Goal: Information Seeking & Learning: Learn about a topic

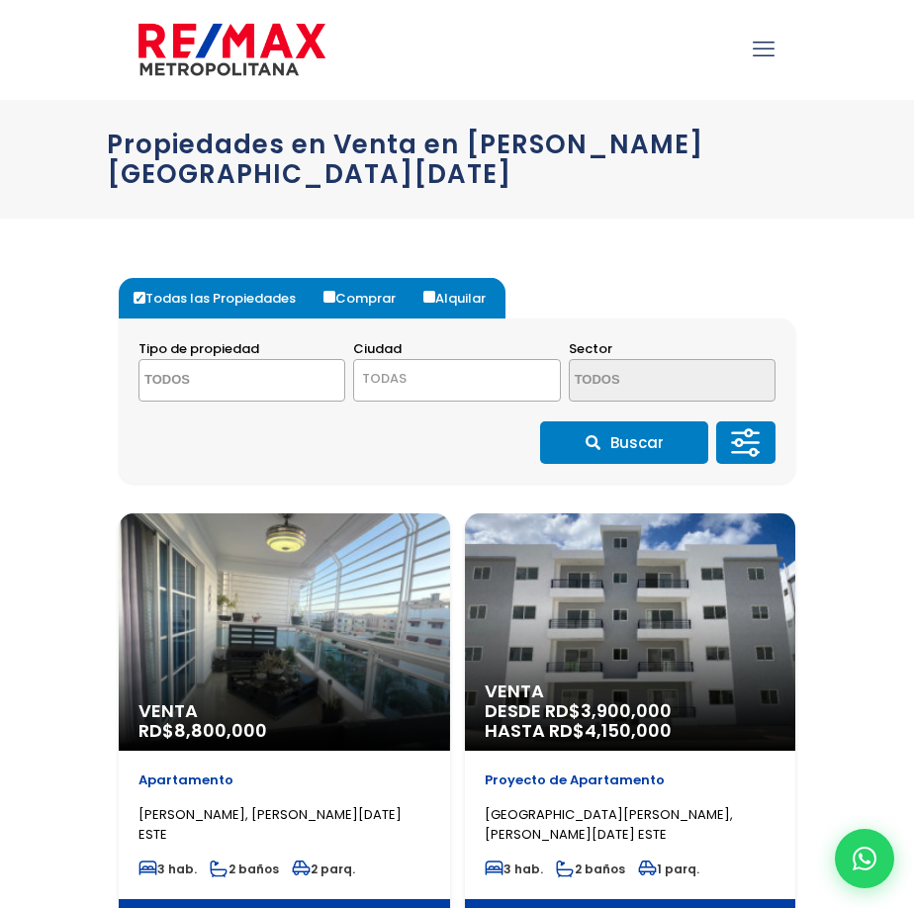
select select
click at [751, 413] on icon at bounding box center [746, 442] width 40 height 59
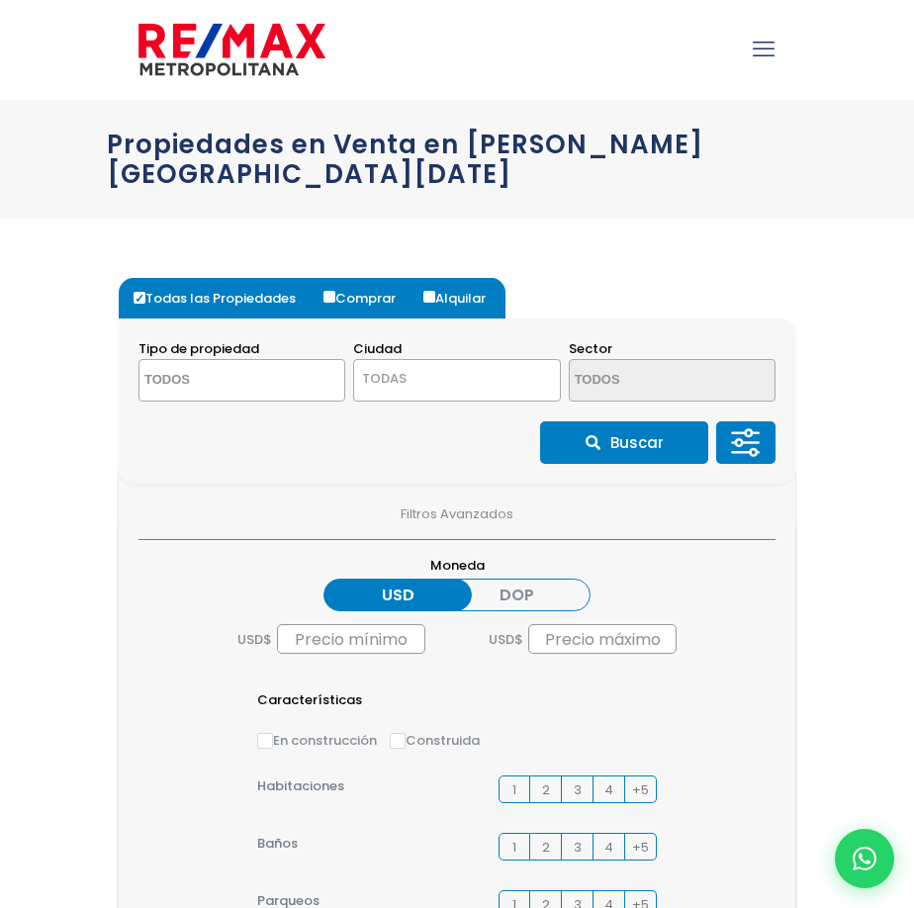
click at [742, 413] on icon at bounding box center [746, 442] width 40 height 59
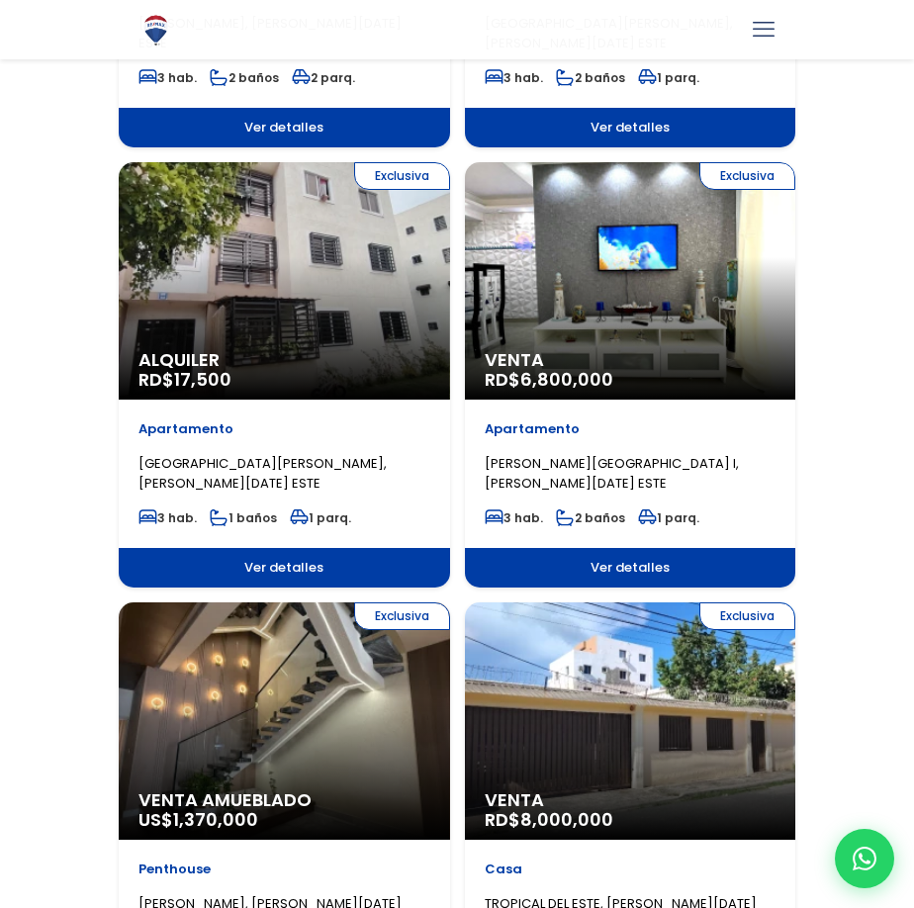
scroll to position [791, 0]
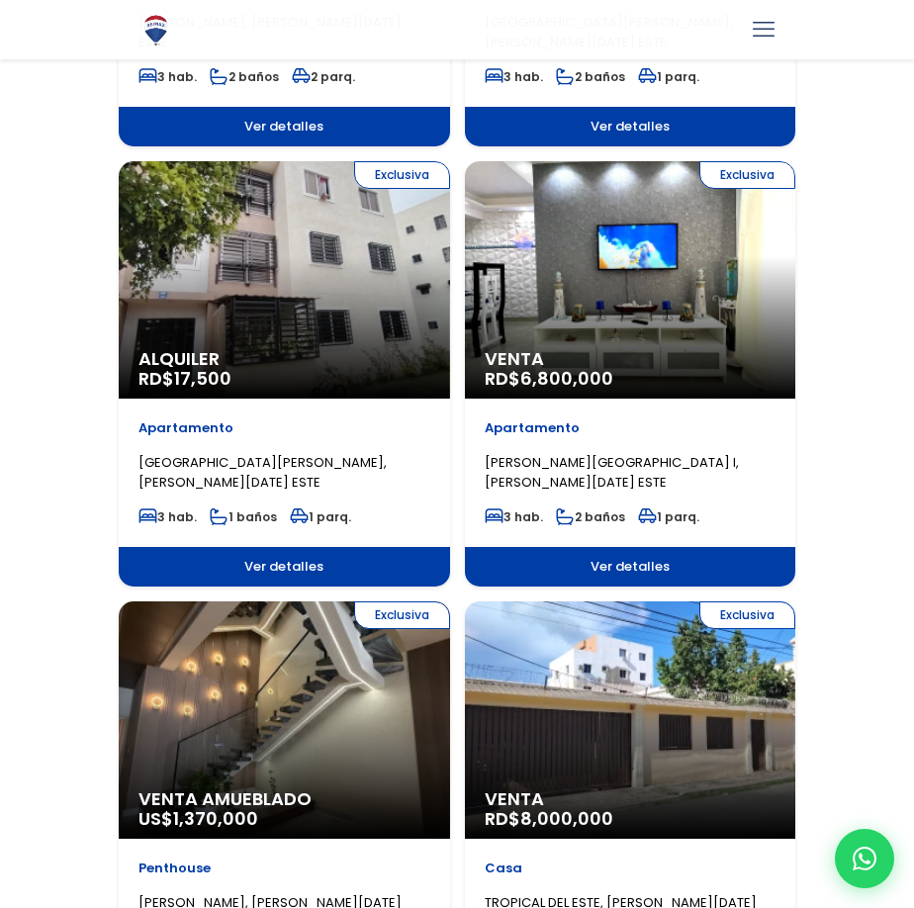
click at [338, 315] on div "Exclusiva Alquiler RD$ 17,500" at bounding box center [284, 279] width 331 height 237
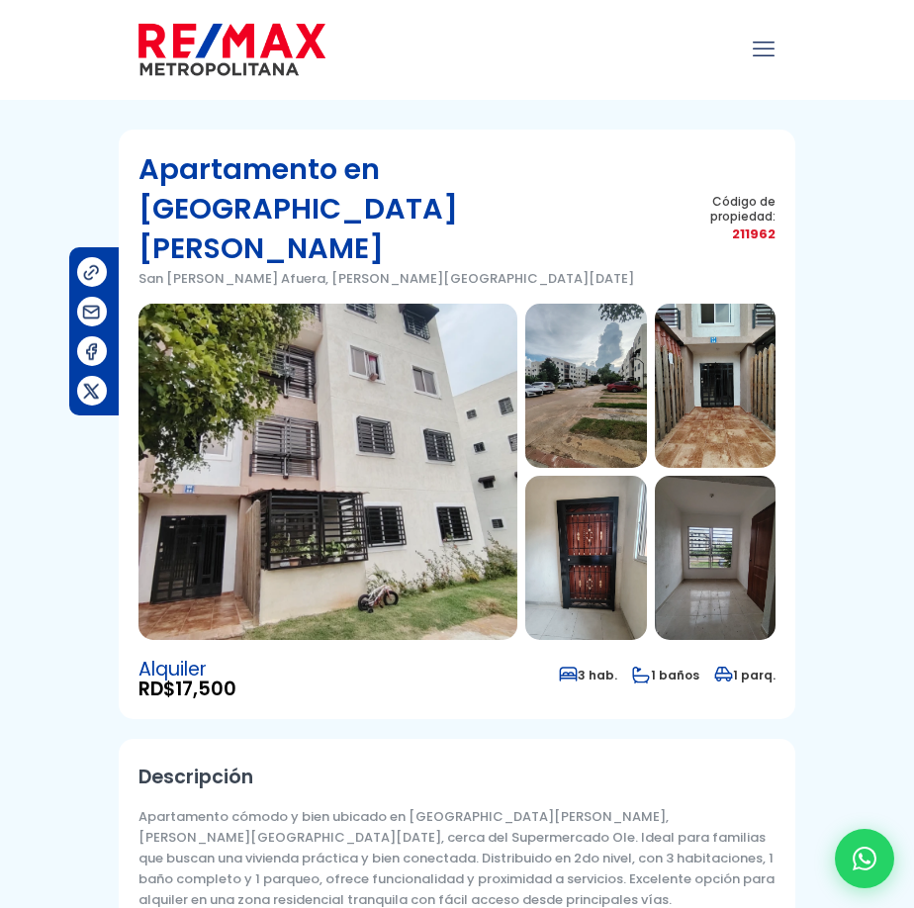
click at [599, 504] on img at bounding box center [585, 558] width 121 height 164
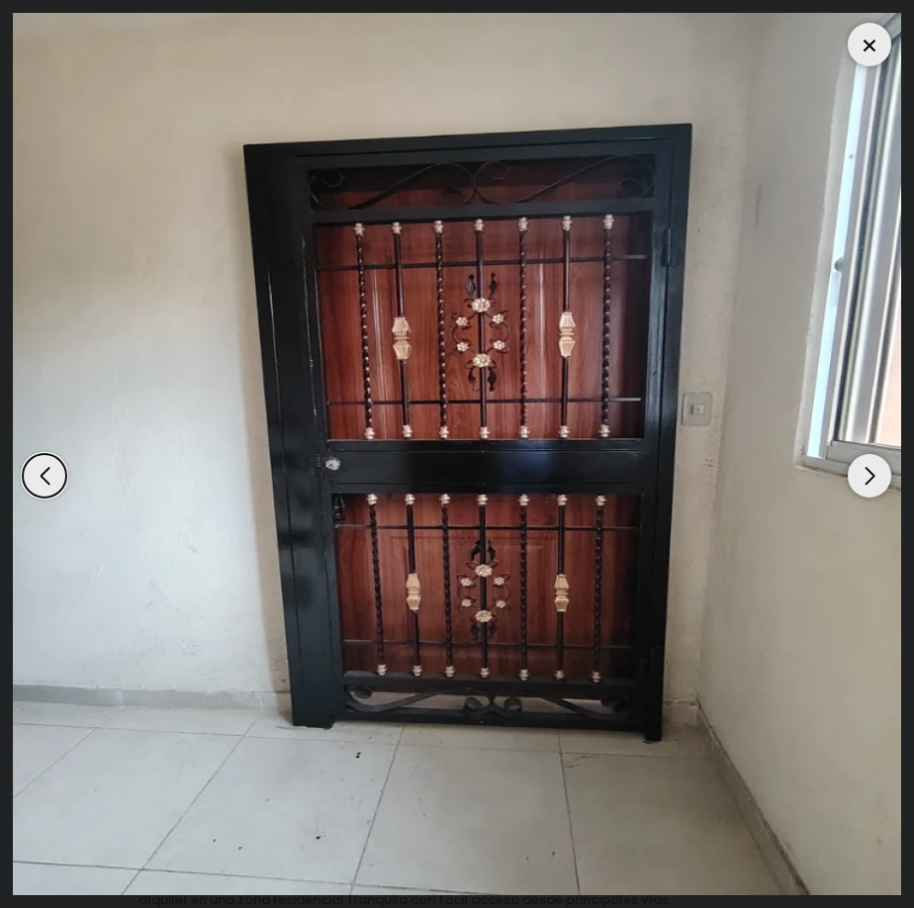
click at [868, 468] on div "Next slide" at bounding box center [870, 476] width 44 height 44
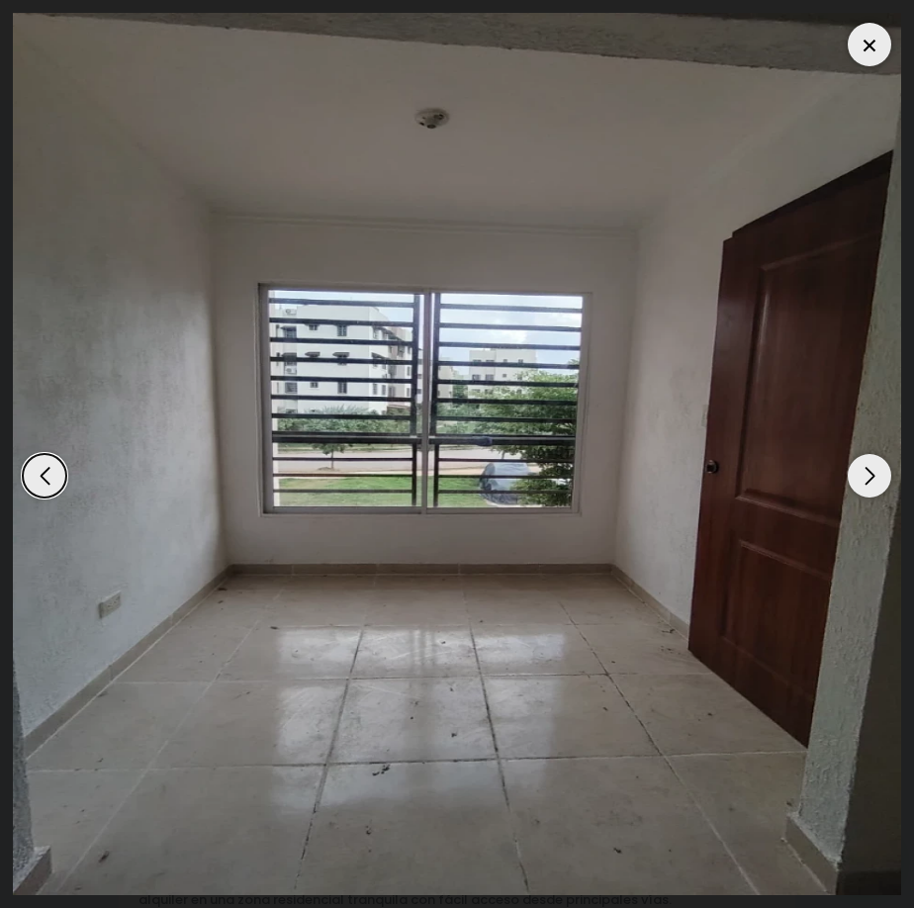
click at [868, 468] on div "Next slide" at bounding box center [870, 476] width 44 height 44
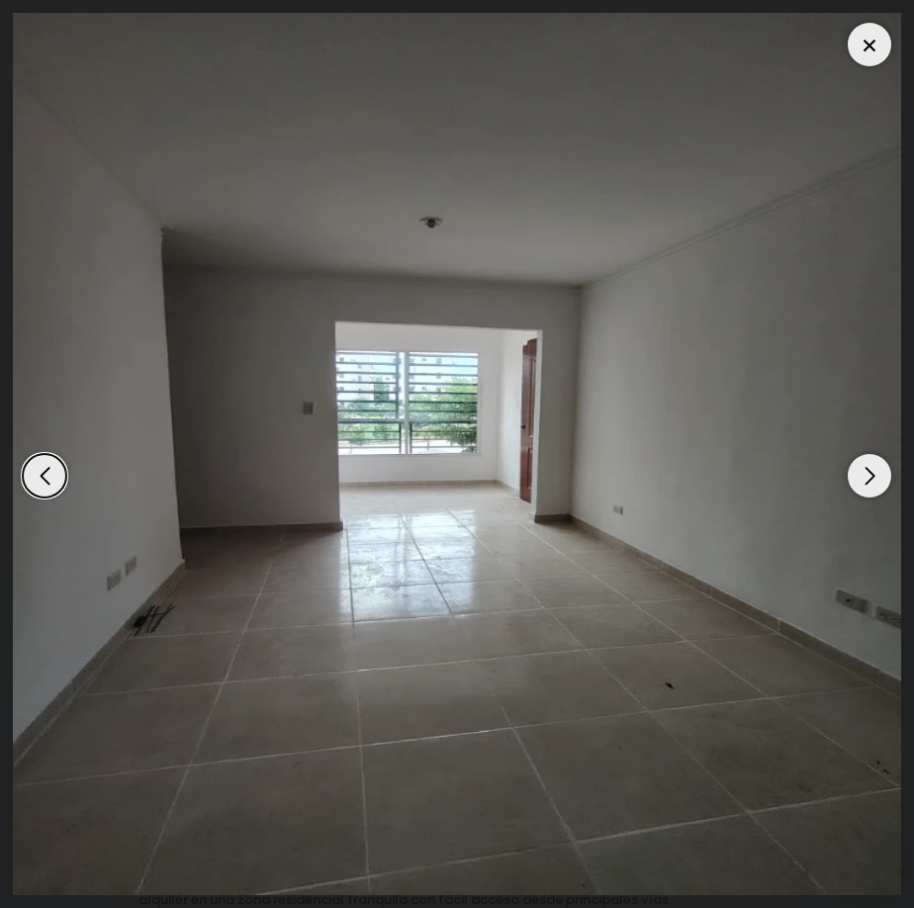
click at [868, 468] on div "Next slide" at bounding box center [870, 476] width 44 height 44
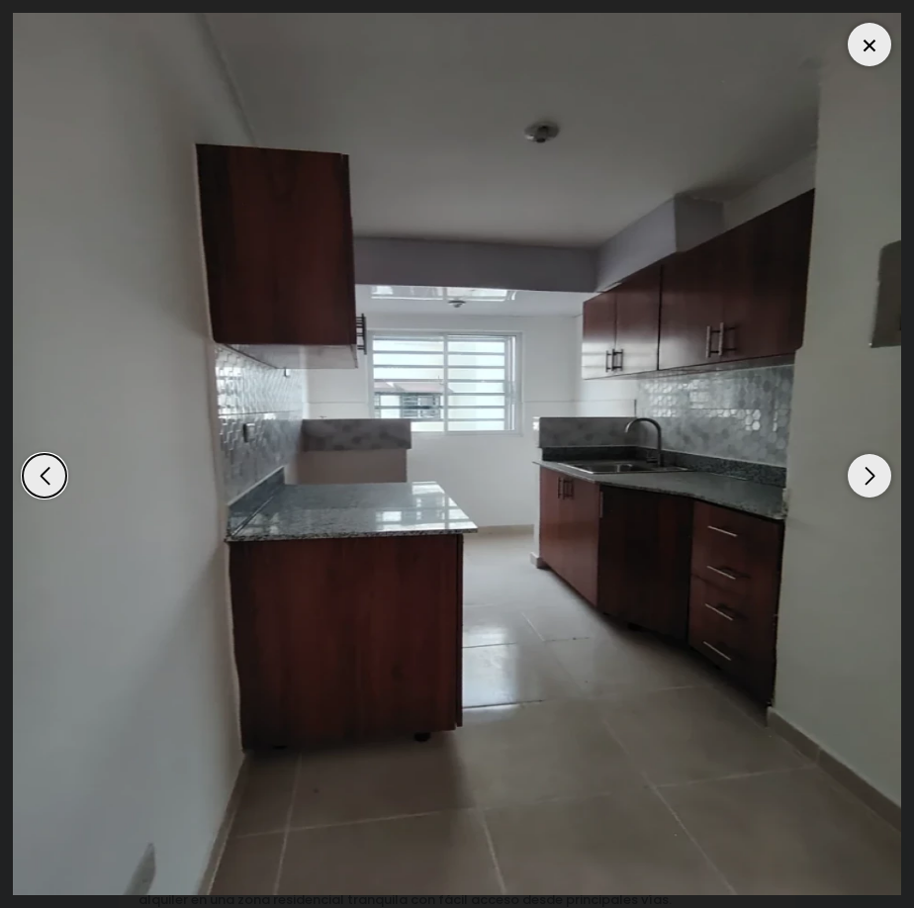
click at [868, 468] on div "Next slide" at bounding box center [870, 476] width 44 height 44
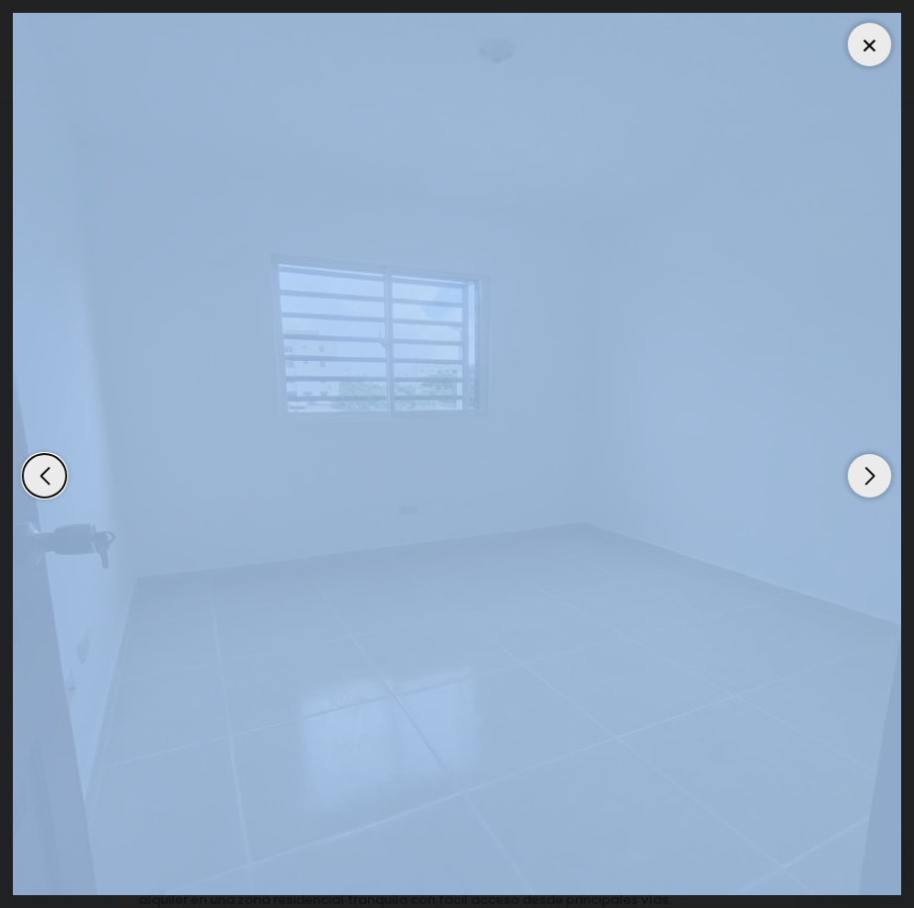
click at [868, 468] on div "Next slide" at bounding box center [870, 476] width 44 height 44
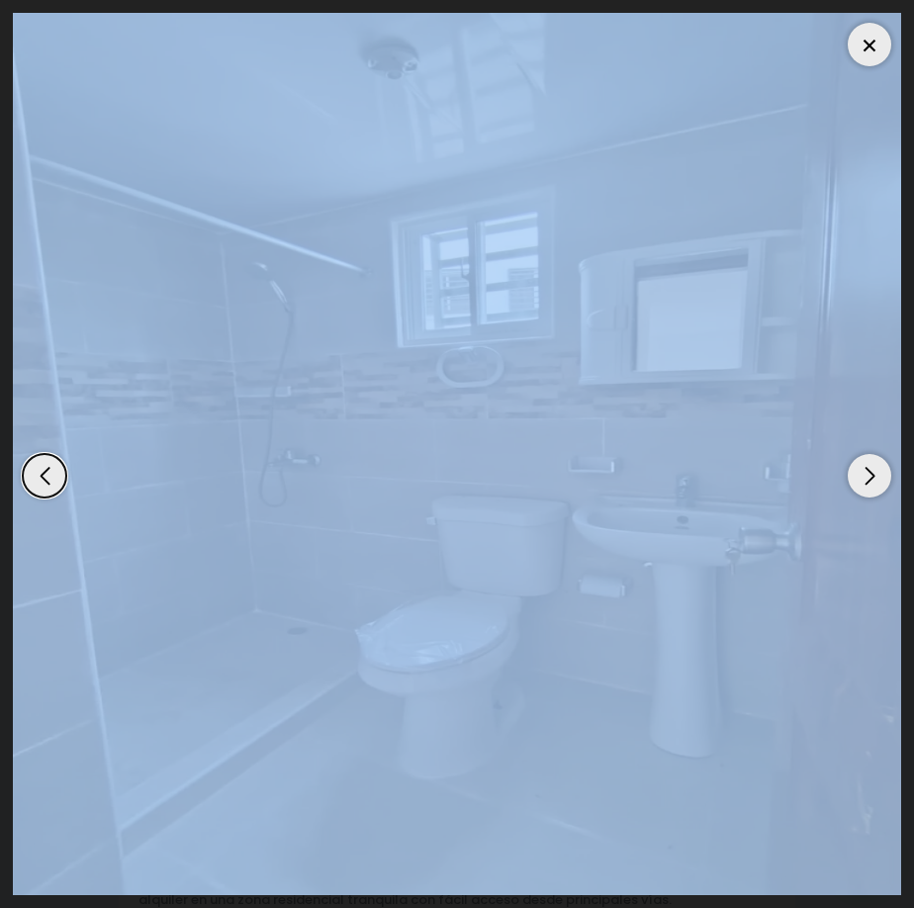
click at [622, 371] on img "9 / 11" at bounding box center [457, 454] width 888 height 882
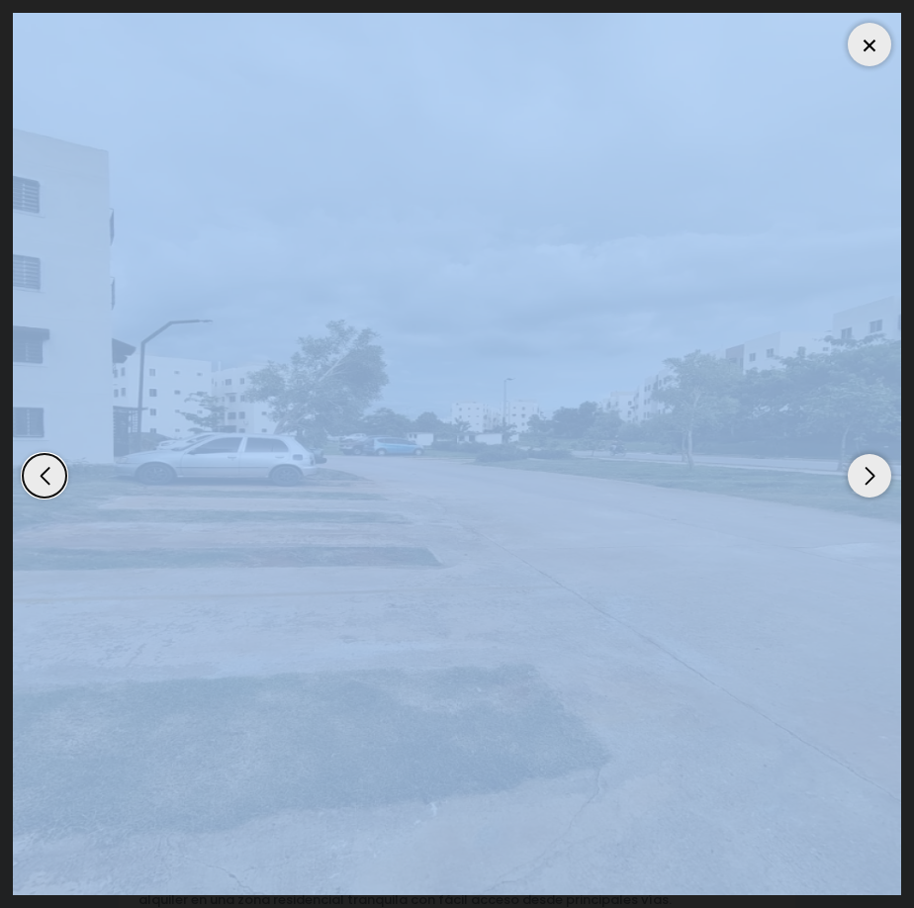
click at [513, 552] on div at bounding box center [457, 454] width 888 height 882
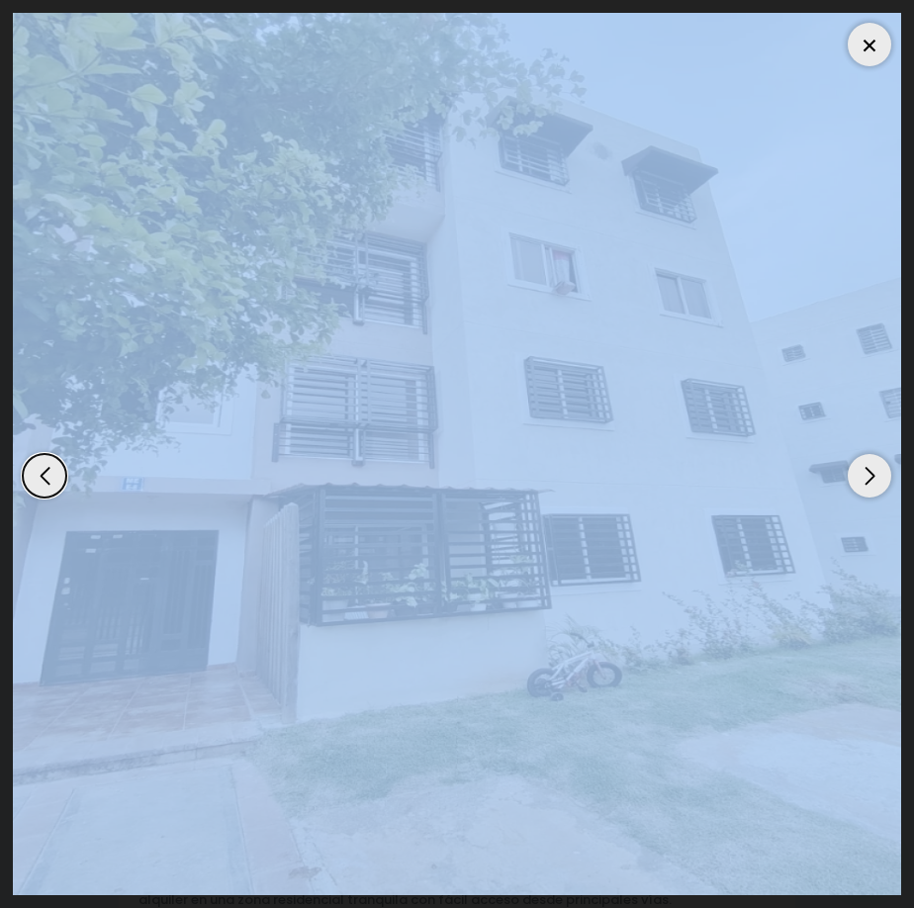
click at [554, 549] on img "1 / 11" at bounding box center [457, 454] width 888 height 882
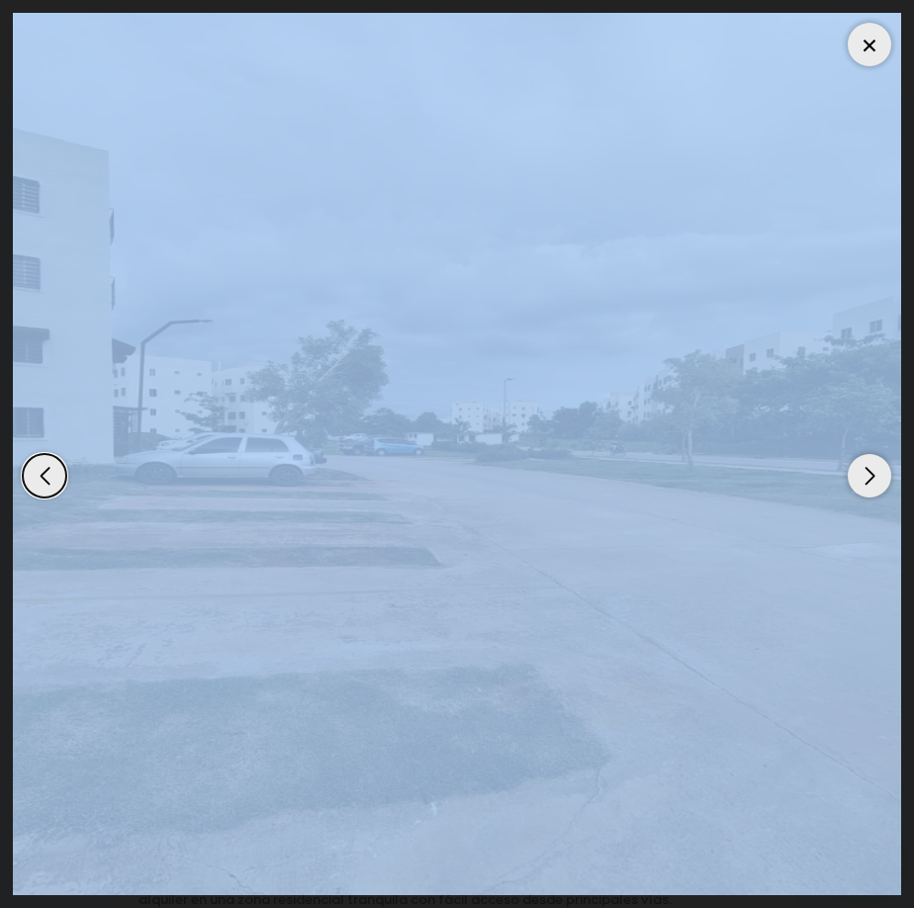
click at [557, 544] on img "11 / 11" at bounding box center [457, 454] width 888 height 882
click at [544, 316] on img "11 / 11" at bounding box center [457, 454] width 888 height 882
click at [882, 38] on div at bounding box center [870, 45] width 44 height 44
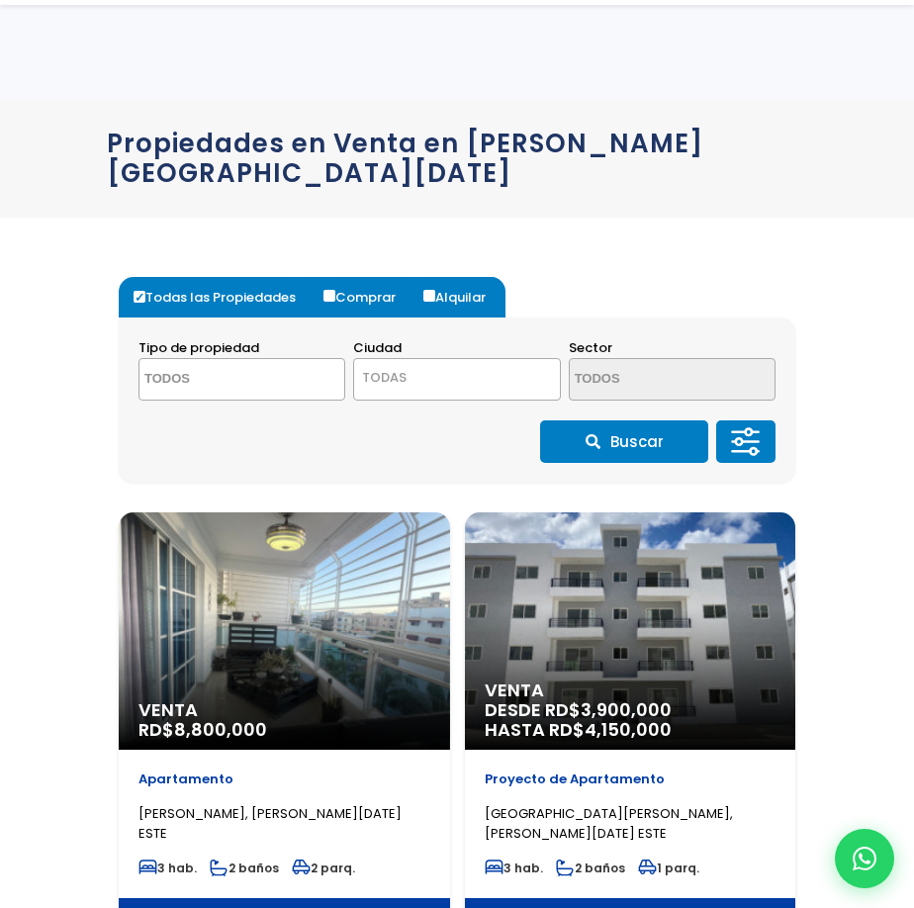
select select
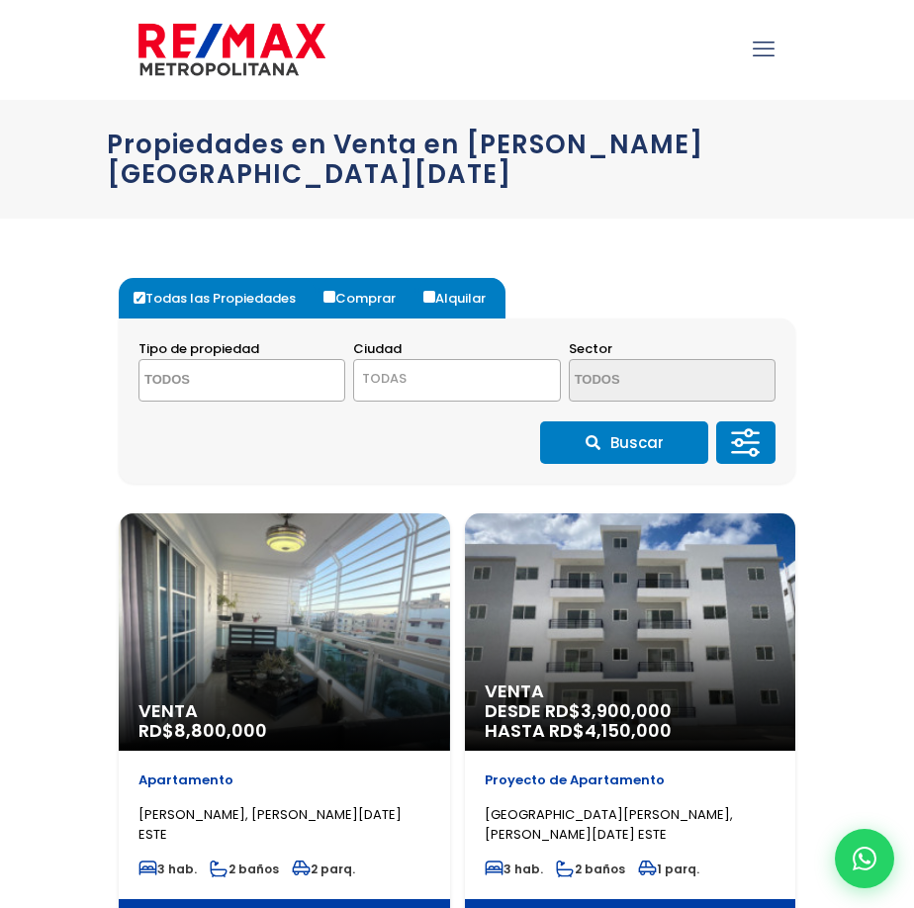
click at [752, 416] on icon at bounding box center [746, 442] width 40 height 59
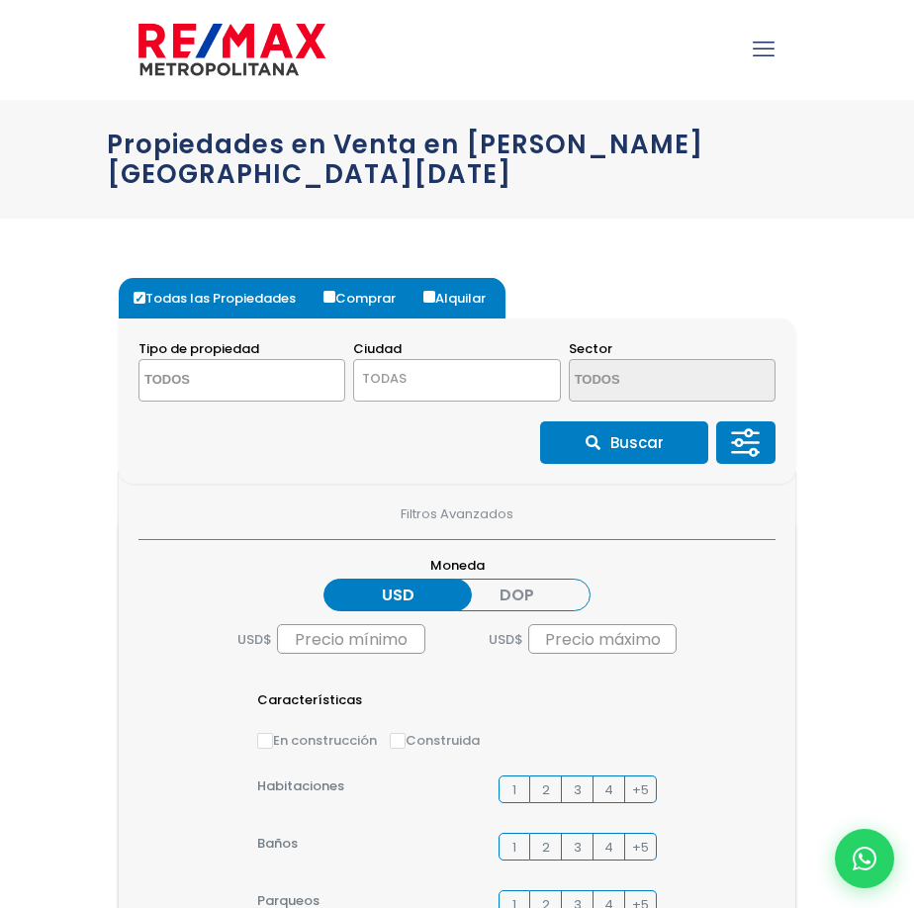
click at [740, 432] on icon at bounding box center [739, 432] width 13 height 0
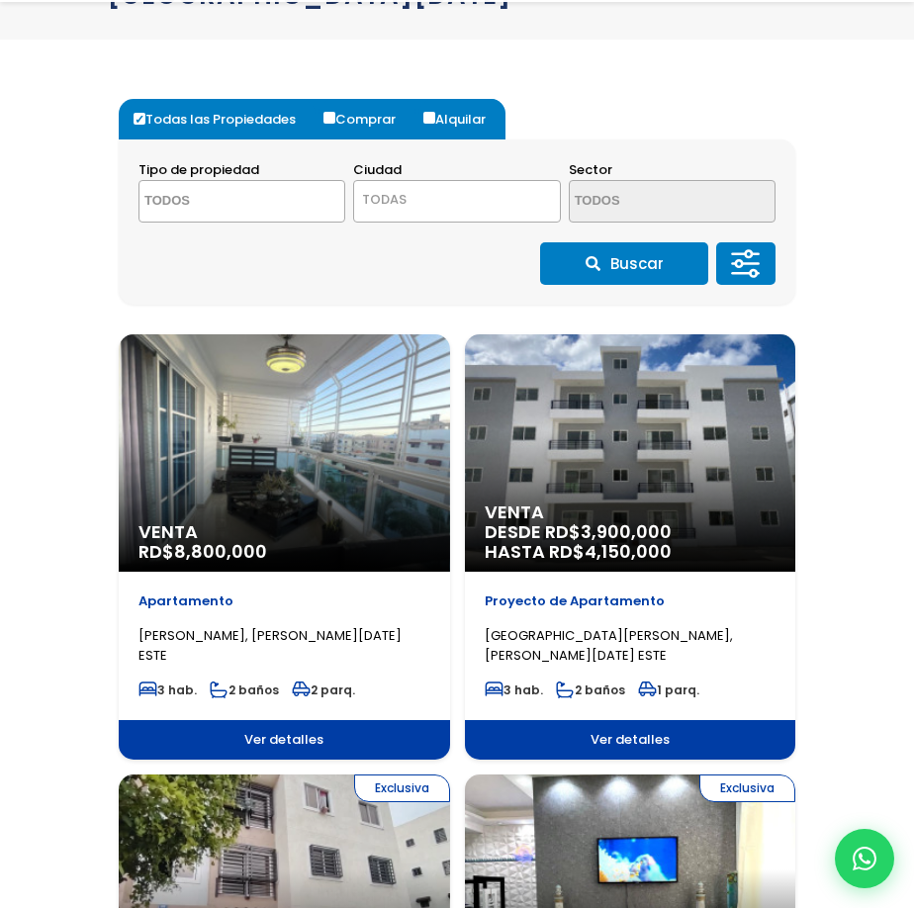
scroll to position [198, 0]
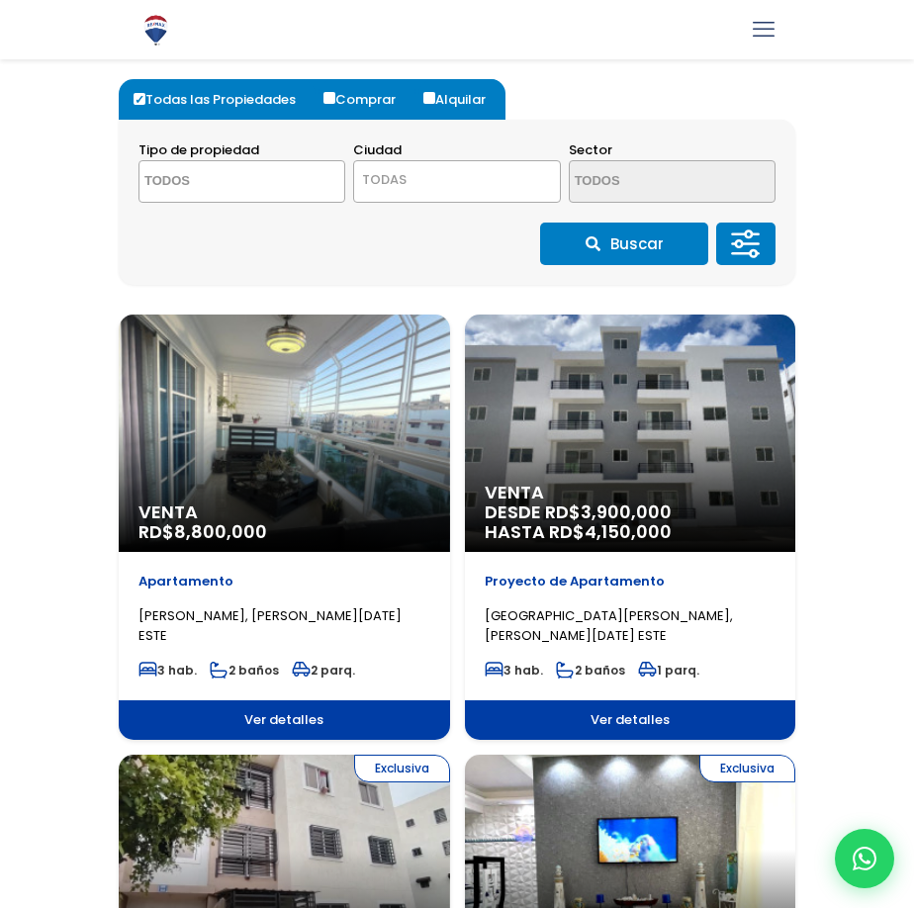
click at [744, 215] on icon at bounding box center [746, 244] width 40 height 59
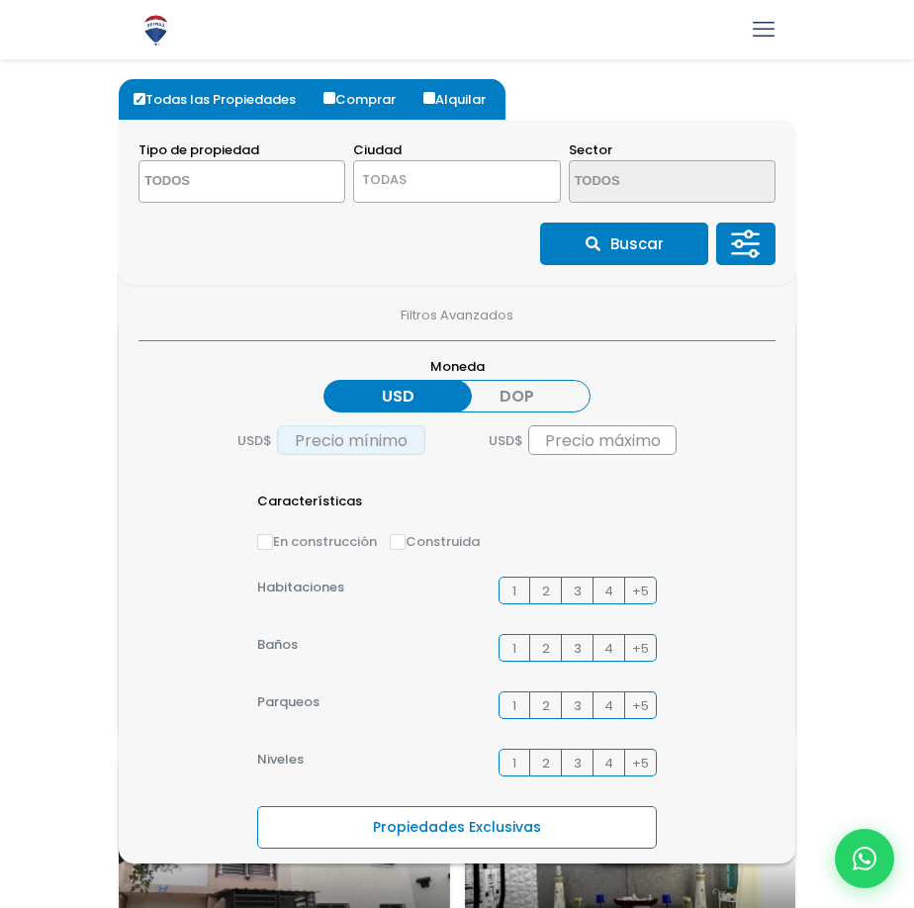
click at [331, 425] on input "text" at bounding box center [351, 440] width 148 height 30
type input "5,000,000"
click at [606, 425] on input "text" at bounding box center [602, 440] width 148 height 30
type input "6,000,000"
click at [493, 810] on label "Propiedades Exclusivas" at bounding box center [457, 827] width 400 height 43
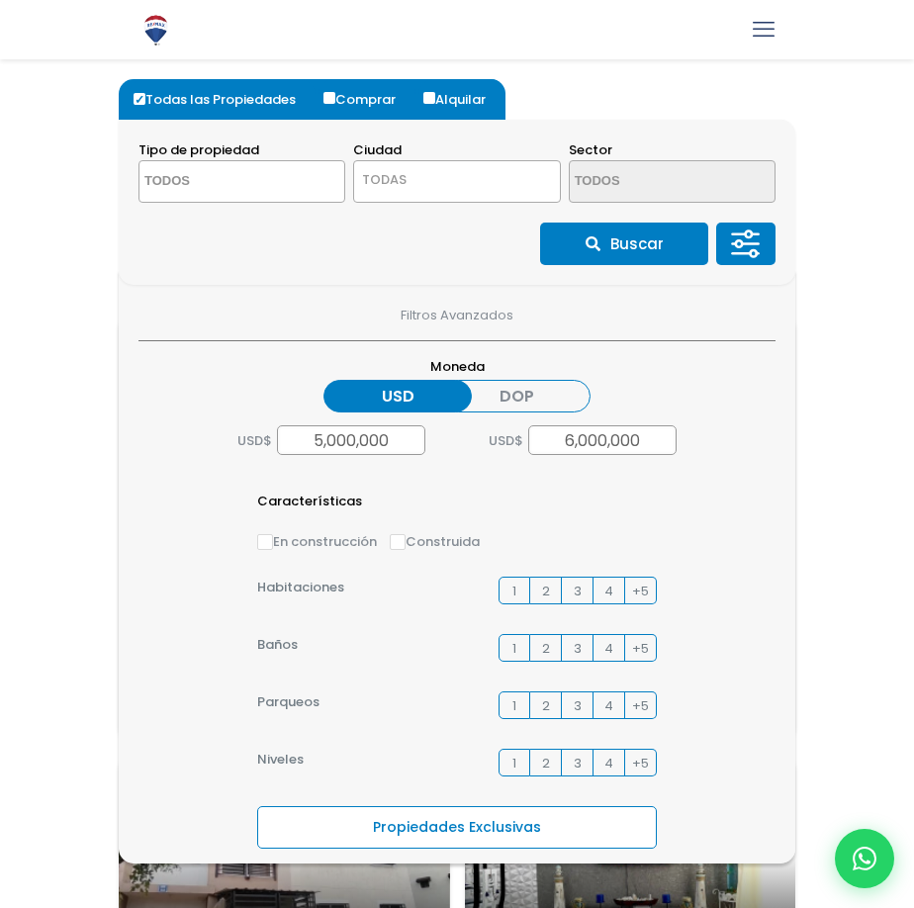
click at [0, 0] on input "Propiedades Exclusivas" at bounding box center [0, 0] width 0 height 0
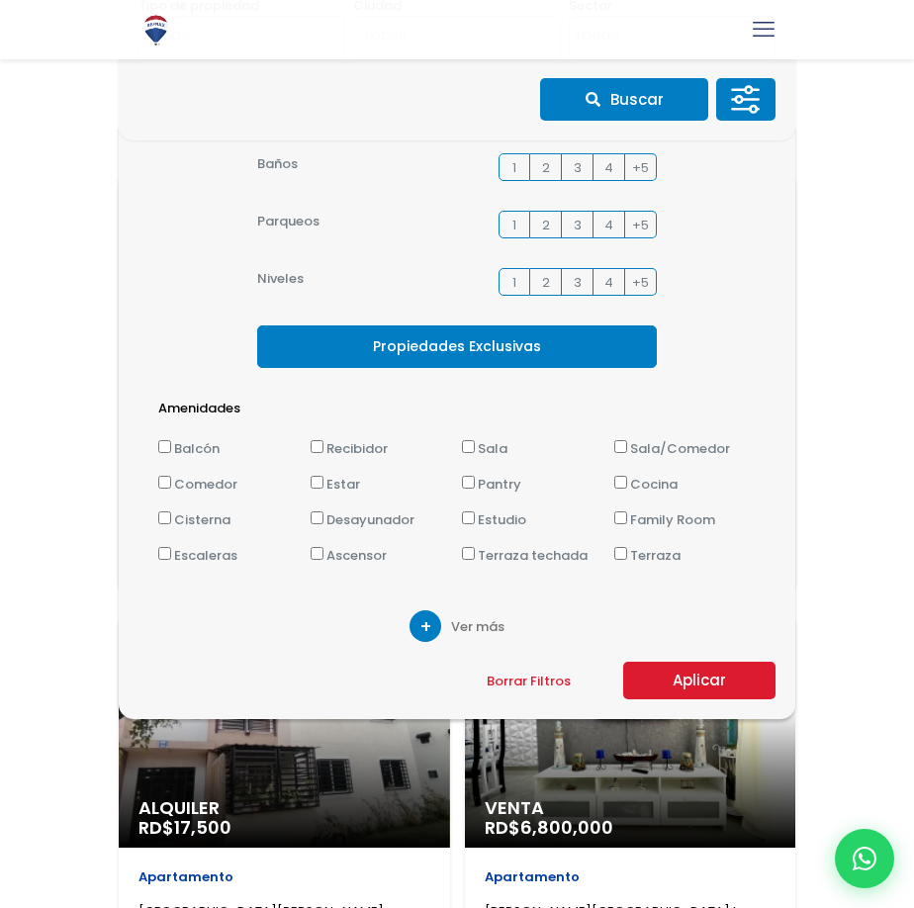
scroll to position [495, 0]
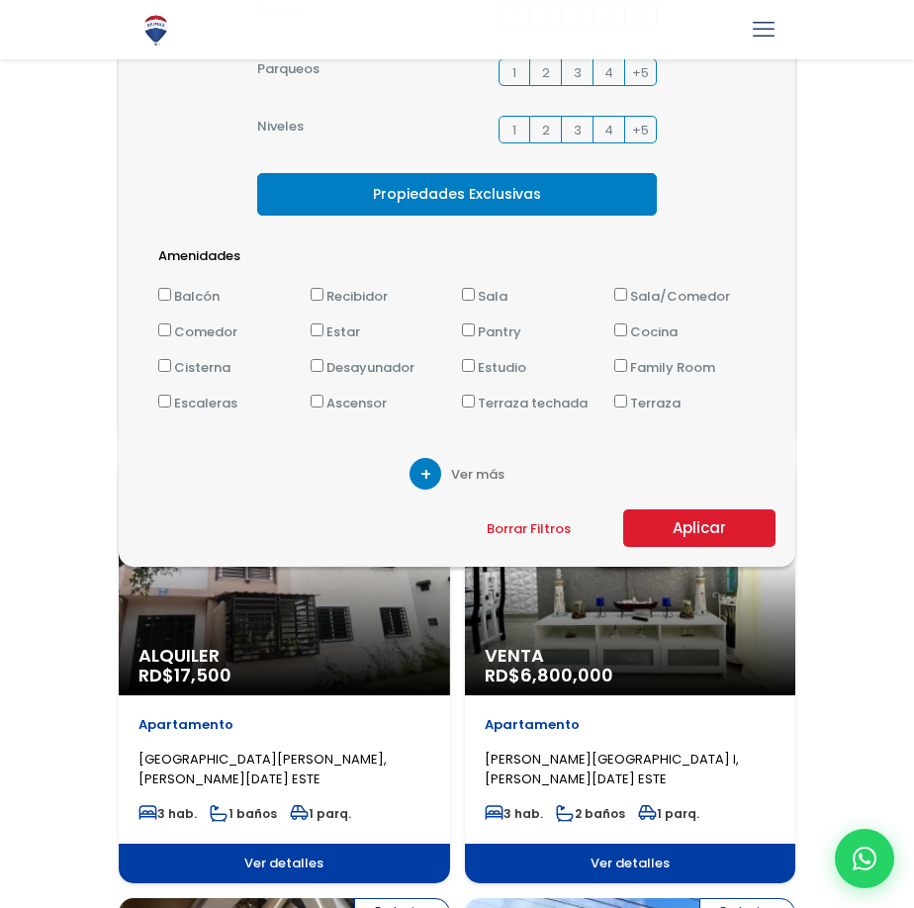
click at [407, 173] on label "Propiedades Exclusivas" at bounding box center [457, 194] width 400 height 43
click at [0, 0] on input "Propiedades Exclusivas" at bounding box center [0, 0] width 0 height 0
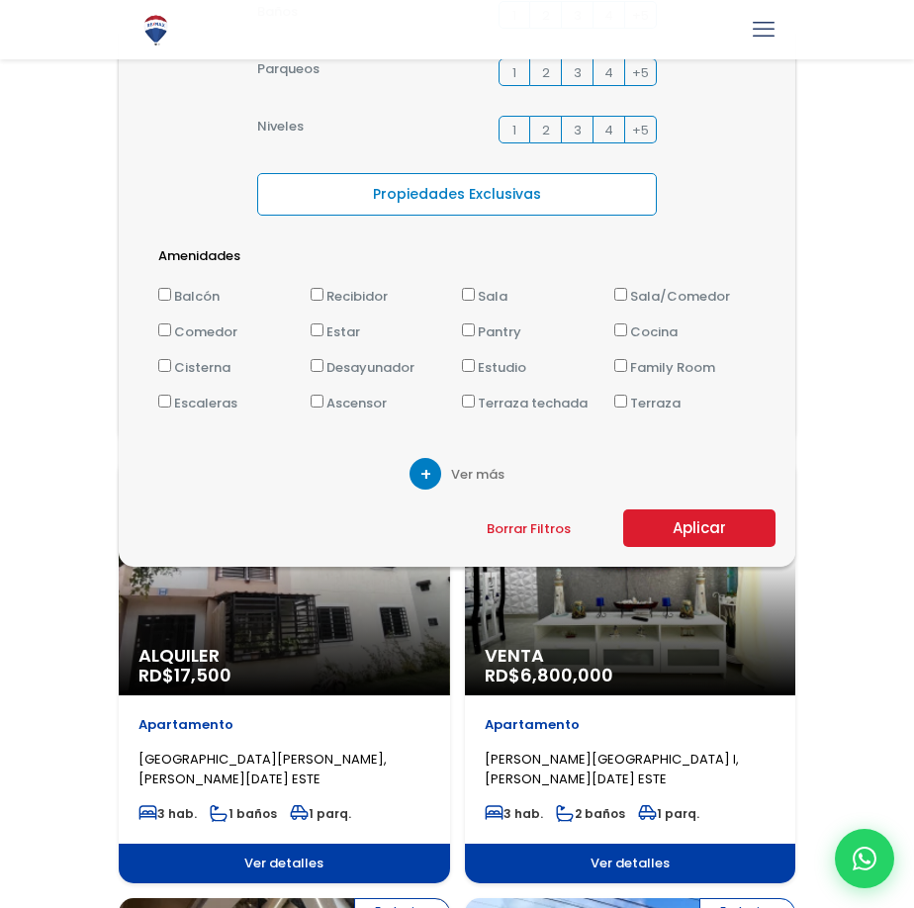
click at [661, 509] on button "Aplicar" at bounding box center [699, 528] width 152 height 38
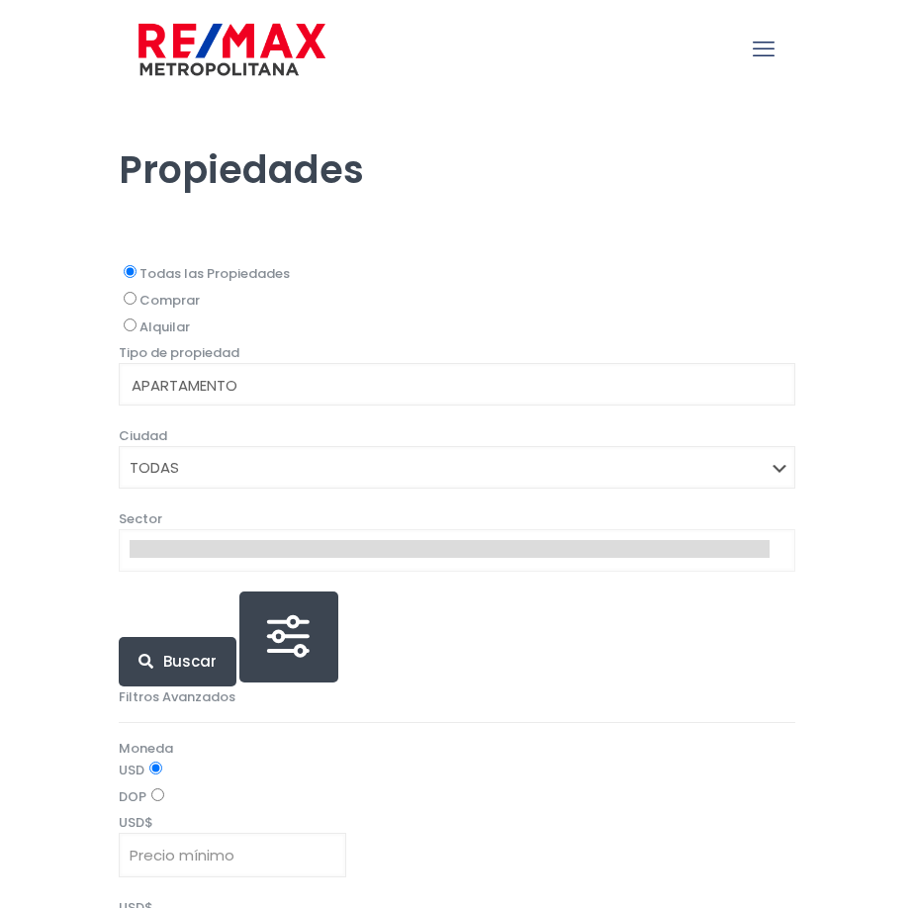
select select
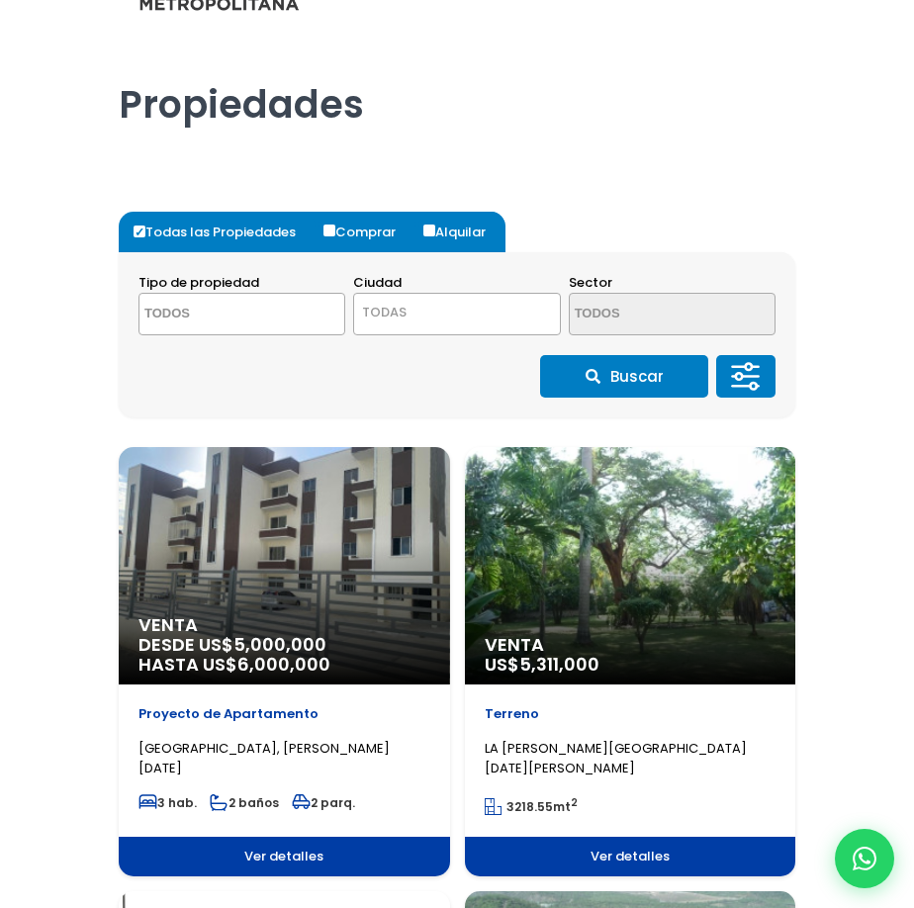
scroll to position [99, 0]
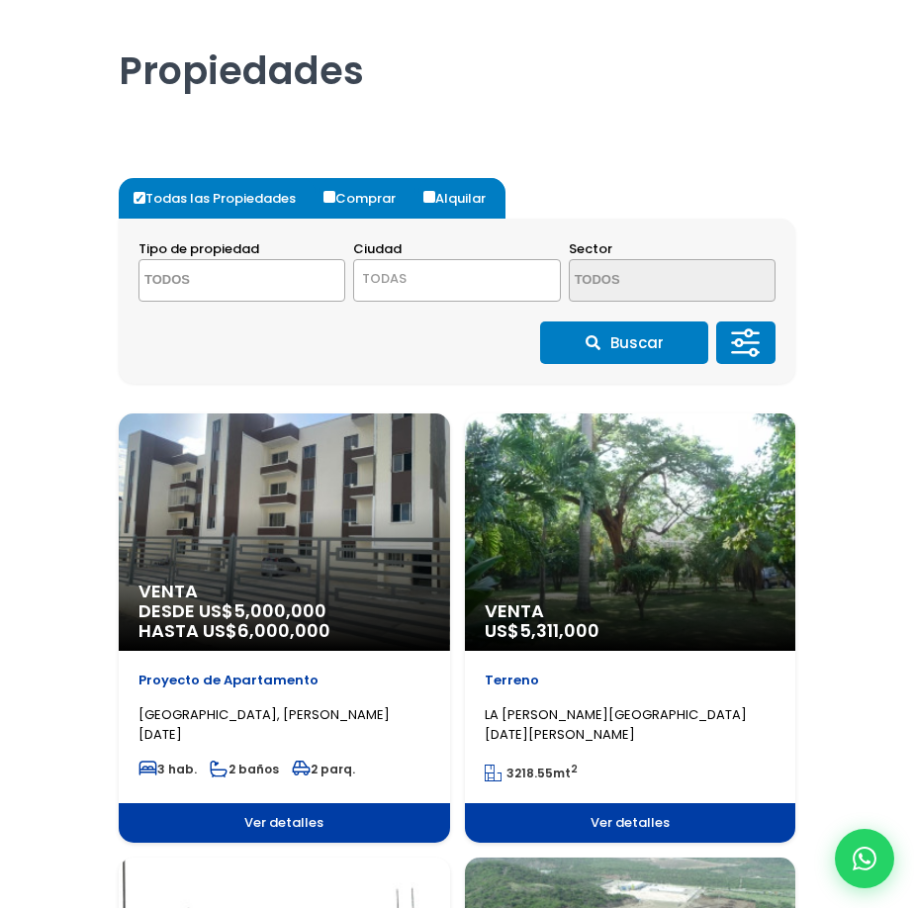
click at [377, 553] on div "Venta DESDE US$ 5,000,000 HASTA US$ 6,000,000" at bounding box center [284, 531] width 331 height 237
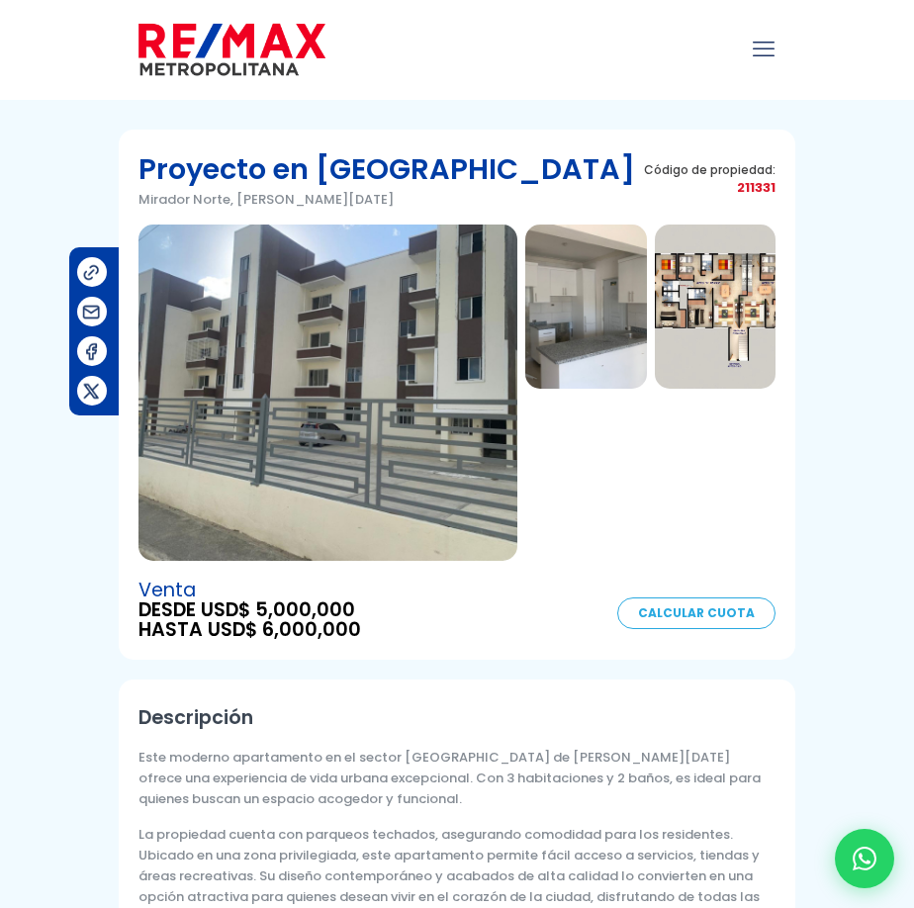
click at [425, 450] on img at bounding box center [327, 393] width 379 height 336
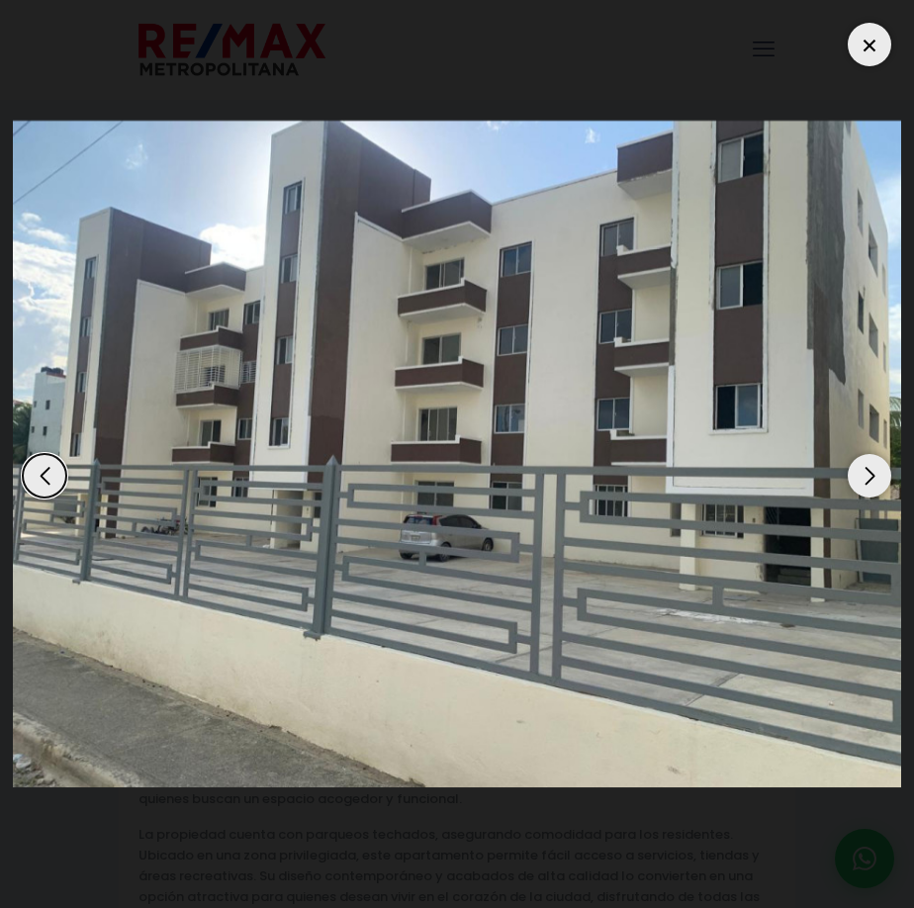
click at [863, 477] on div "Next slide" at bounding box center [870, 476] width 44 height 44
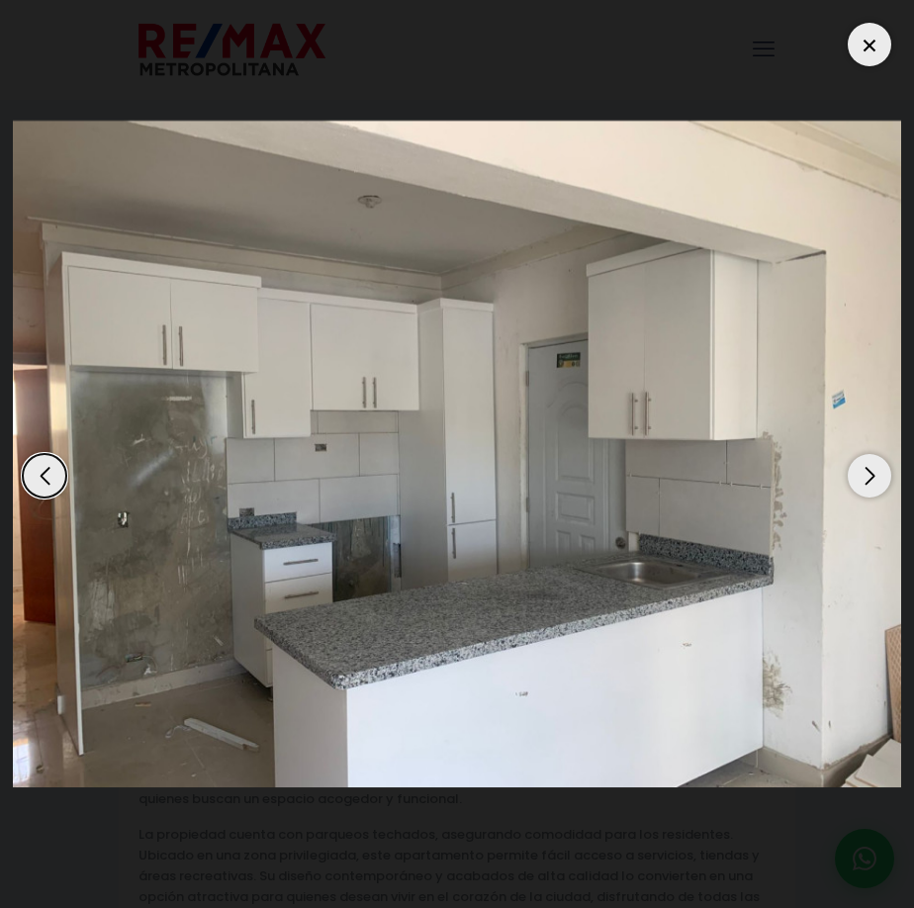
click at [863, 476] on div "Next slide" at bounding box center [870, 476] width 44 height 44
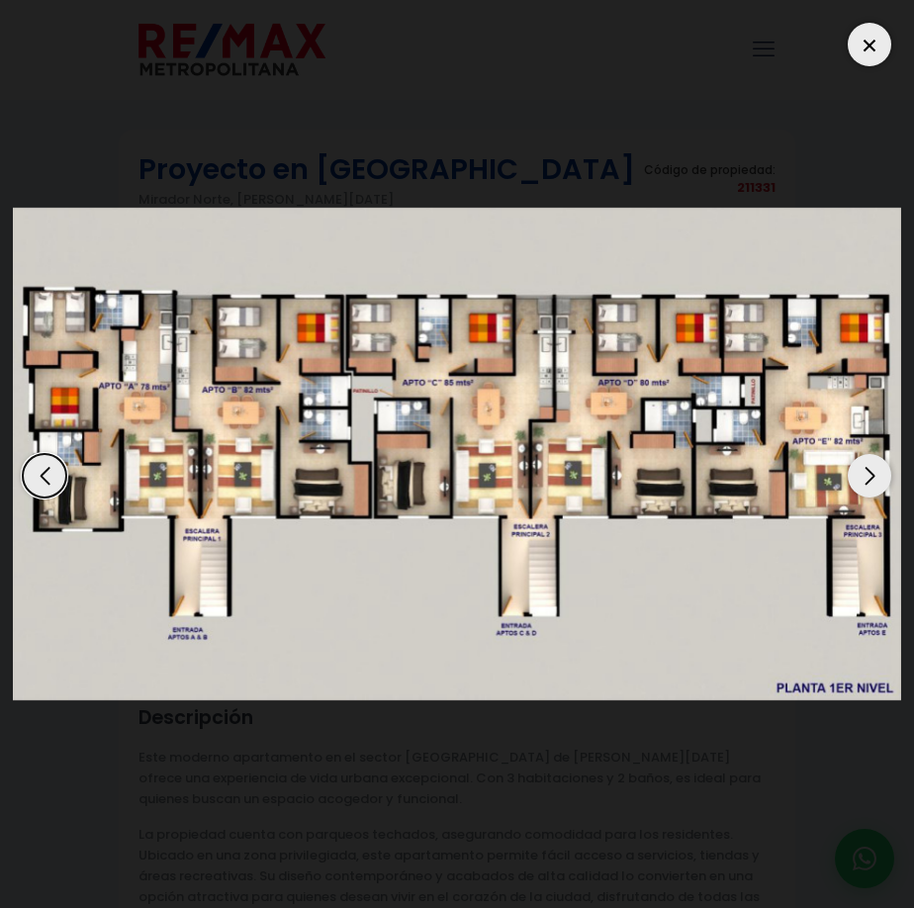
click at [863, 476] on div "Next slide" at bounding box center [870, 476] width 44 height 44
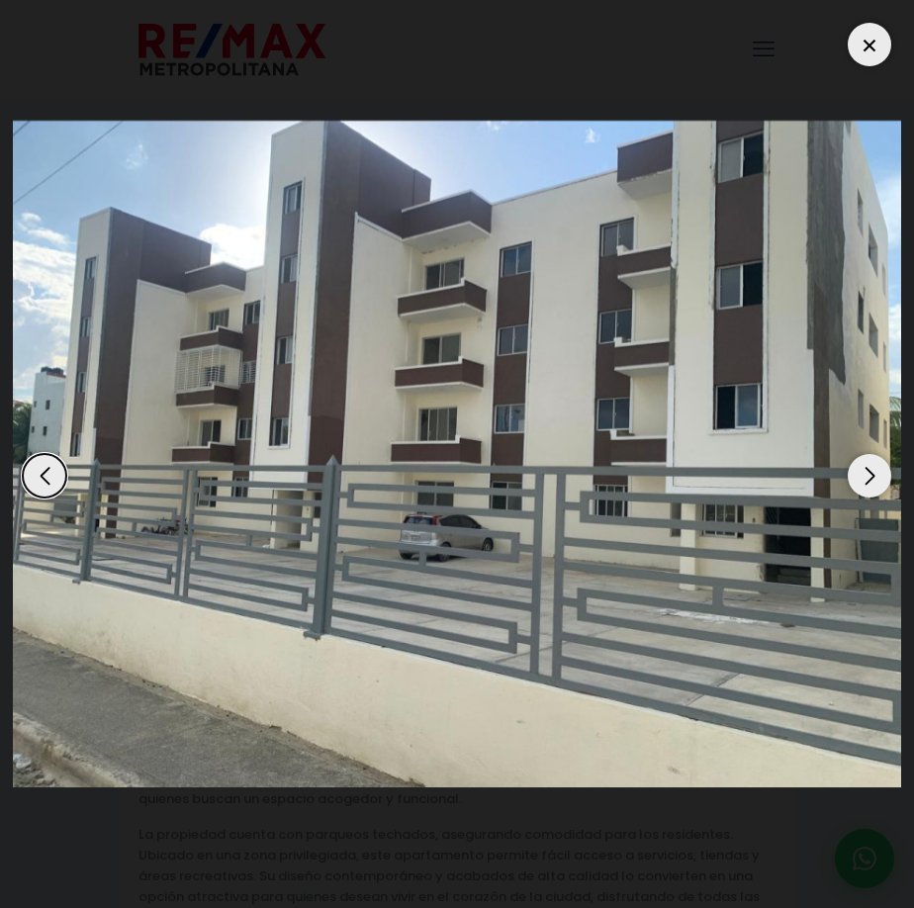
click at [863, 476] on div "Next slide" at bounding box center [870, 476] width 44 height 44
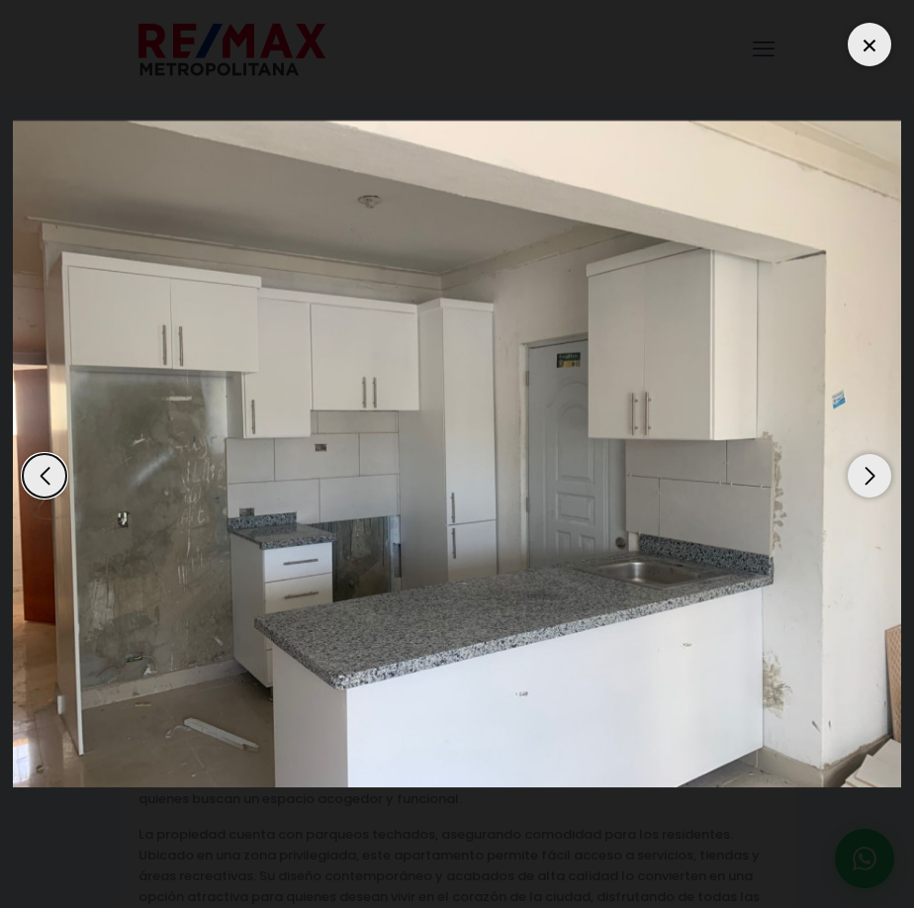
click at [860, 477] on div "Next slide" at bounding box center [870, 476] width 44 height 44
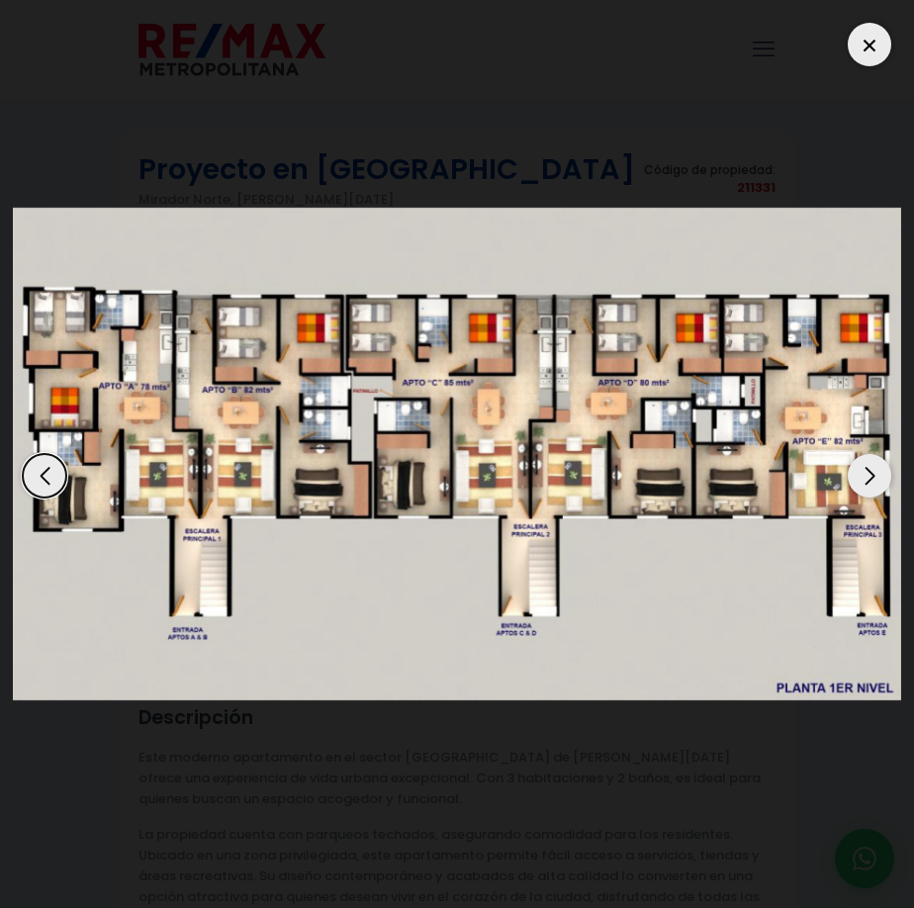
click at [870, 46] on div at bounding box center [870, 45] width 44 height 44
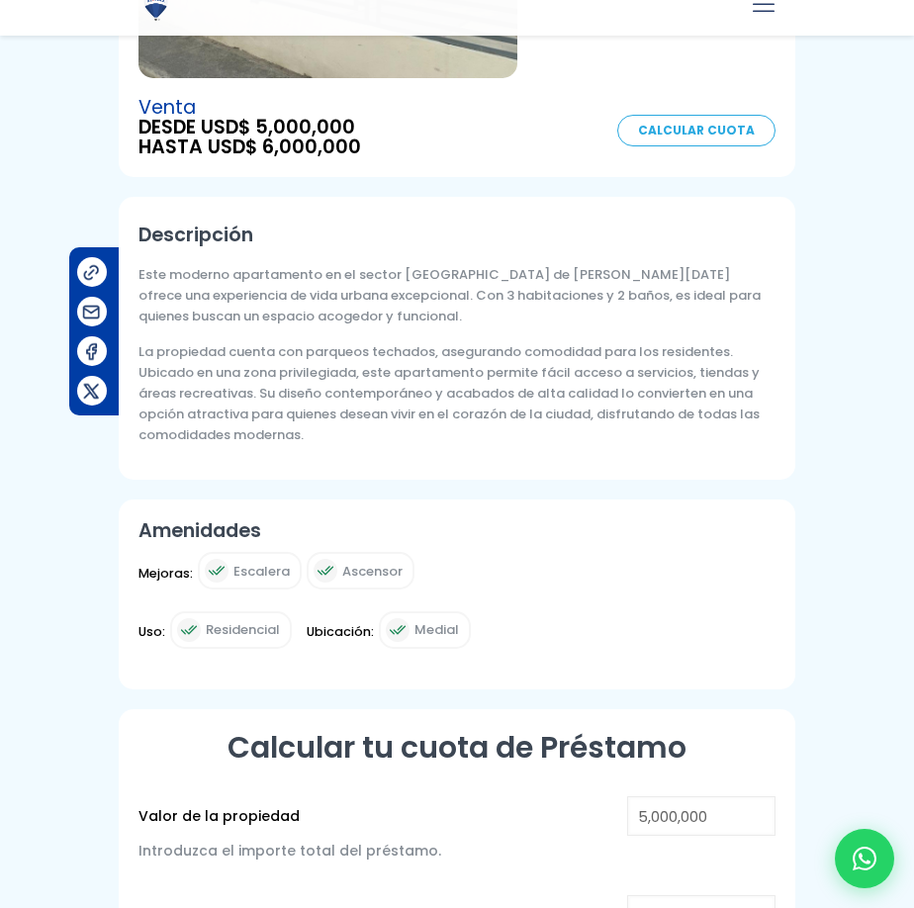
scroll to position [495, 0]
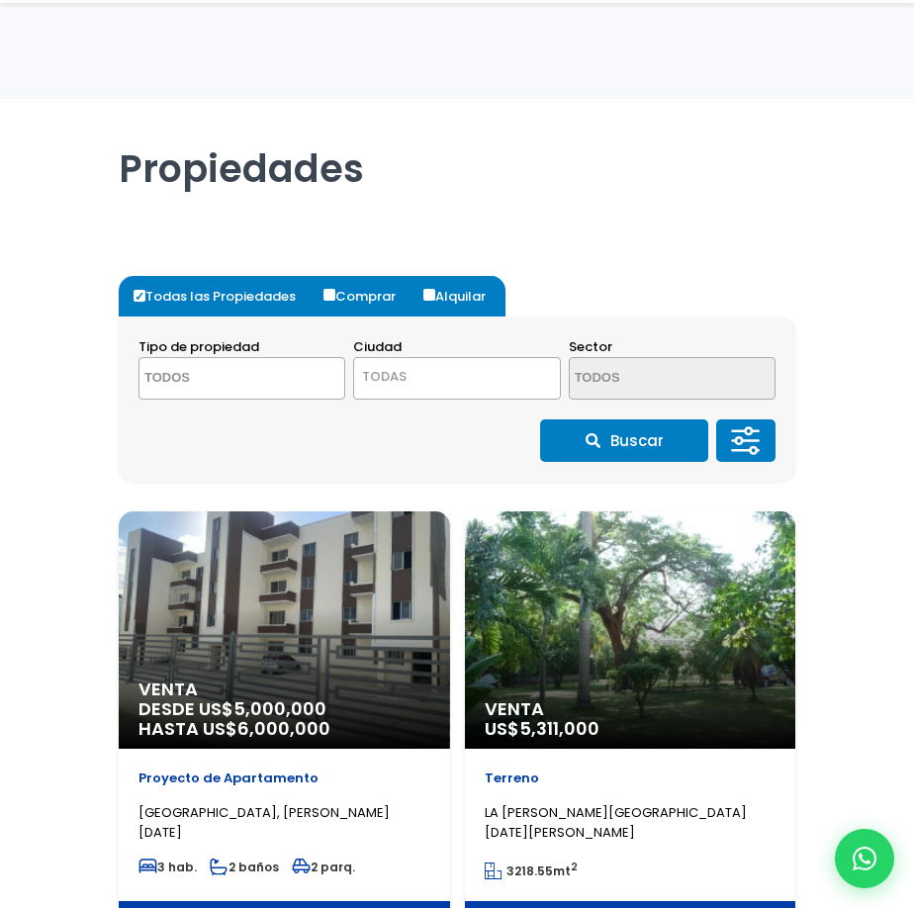
select select
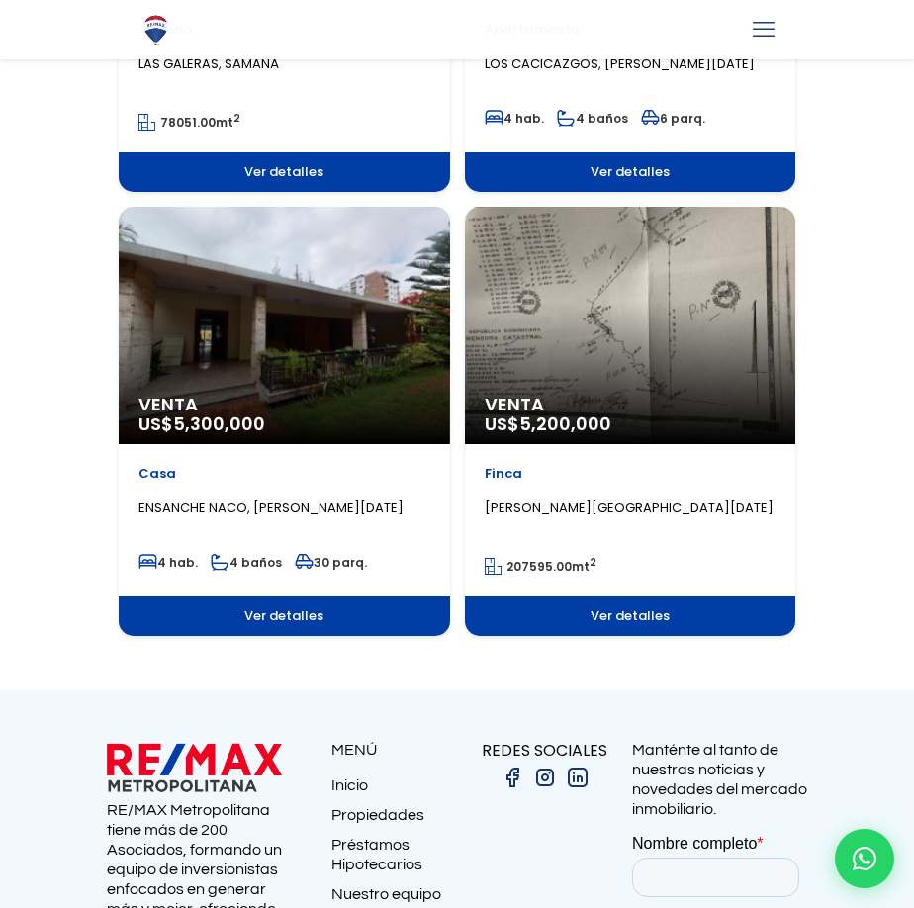
scroll to position [2486, 0]
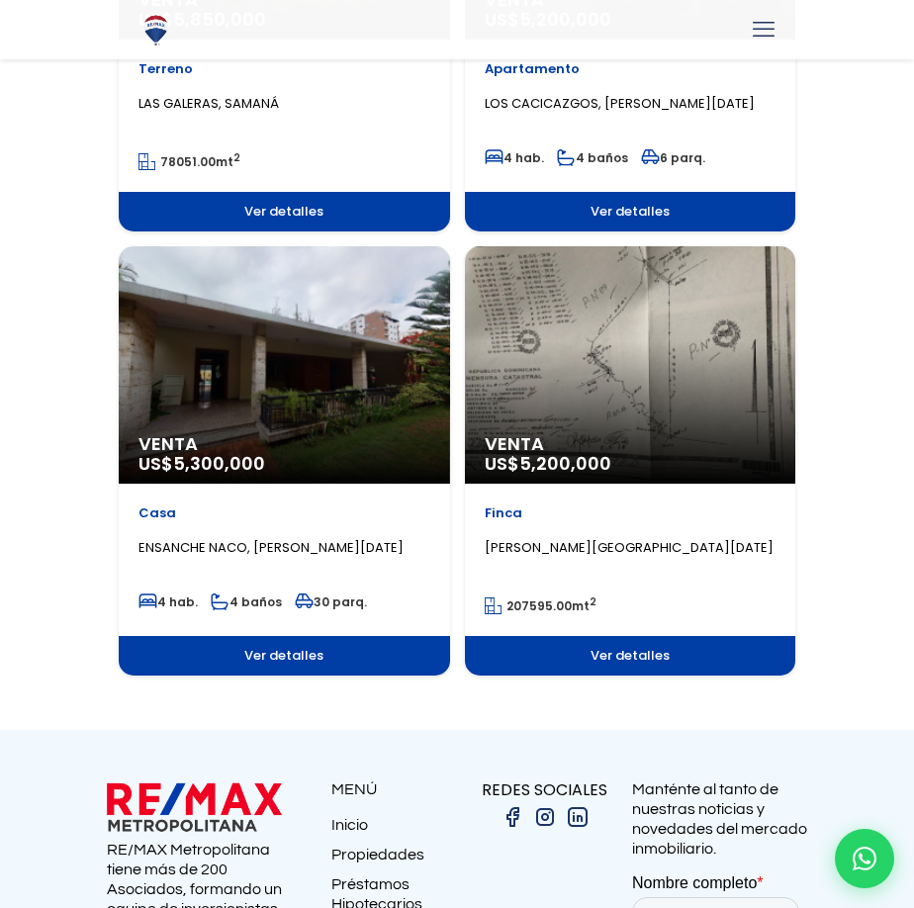
click at [328, 427] on div "Venta US$ 5,300,000" at bounding box center [284, 364] width 331 height 237
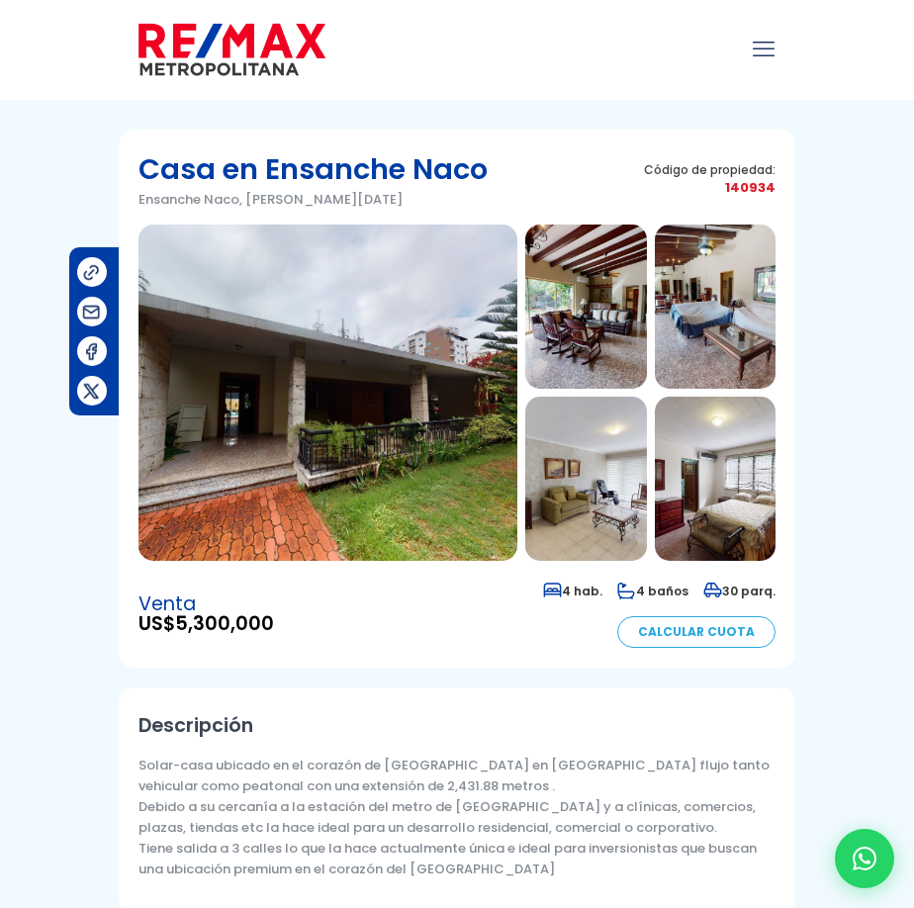
click at [350, 417] on img at bounding box center [327, 393] width 379 height 336
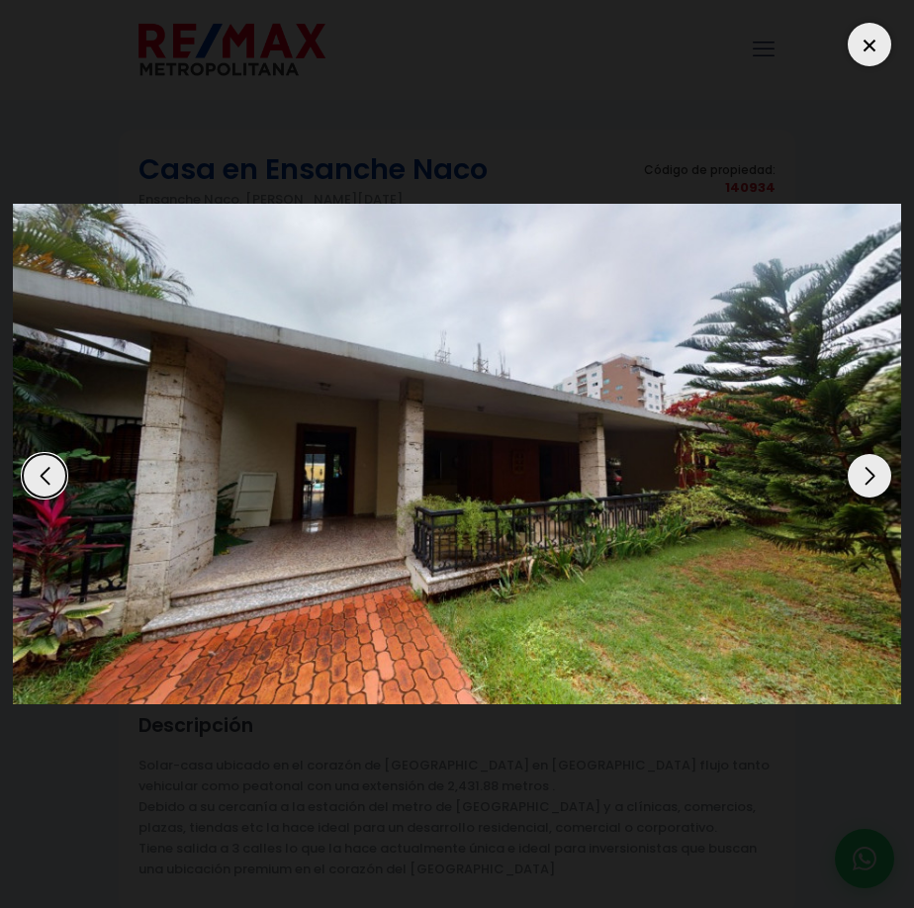
click at [862, 484] on div "Next slide" at bounding box center [870, 476] width 44 height 44
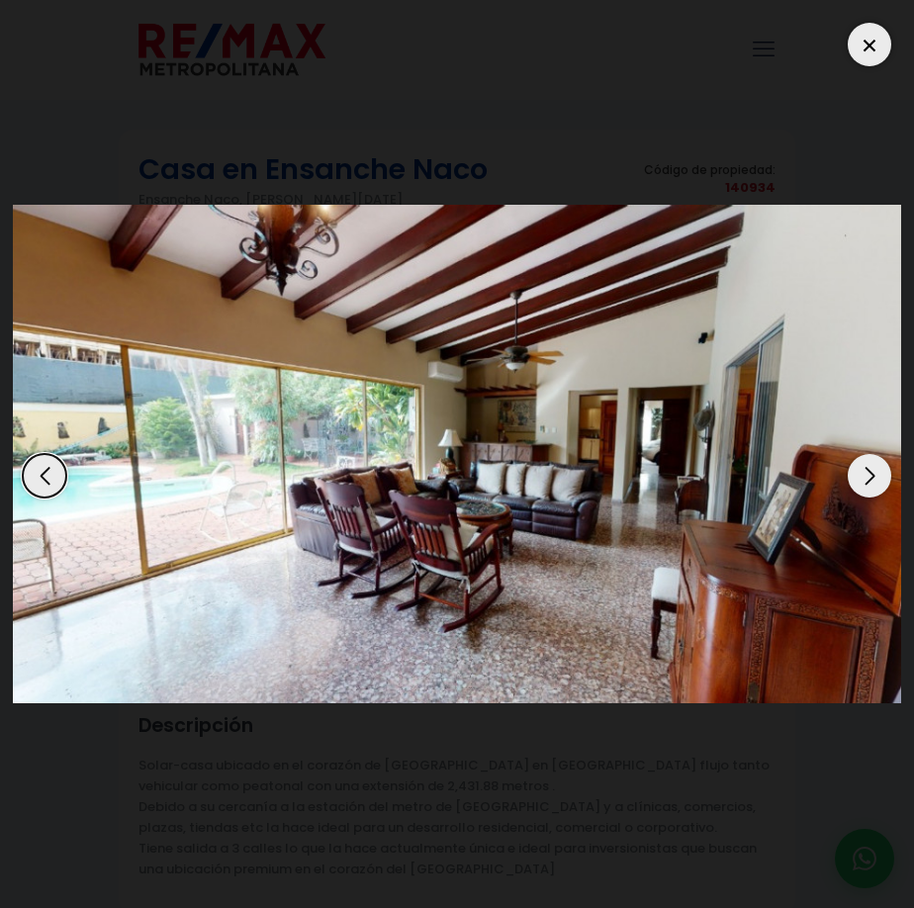
click at [862, 484] on div "Next slide" at bounding box center [870, 476] width 44 height 44
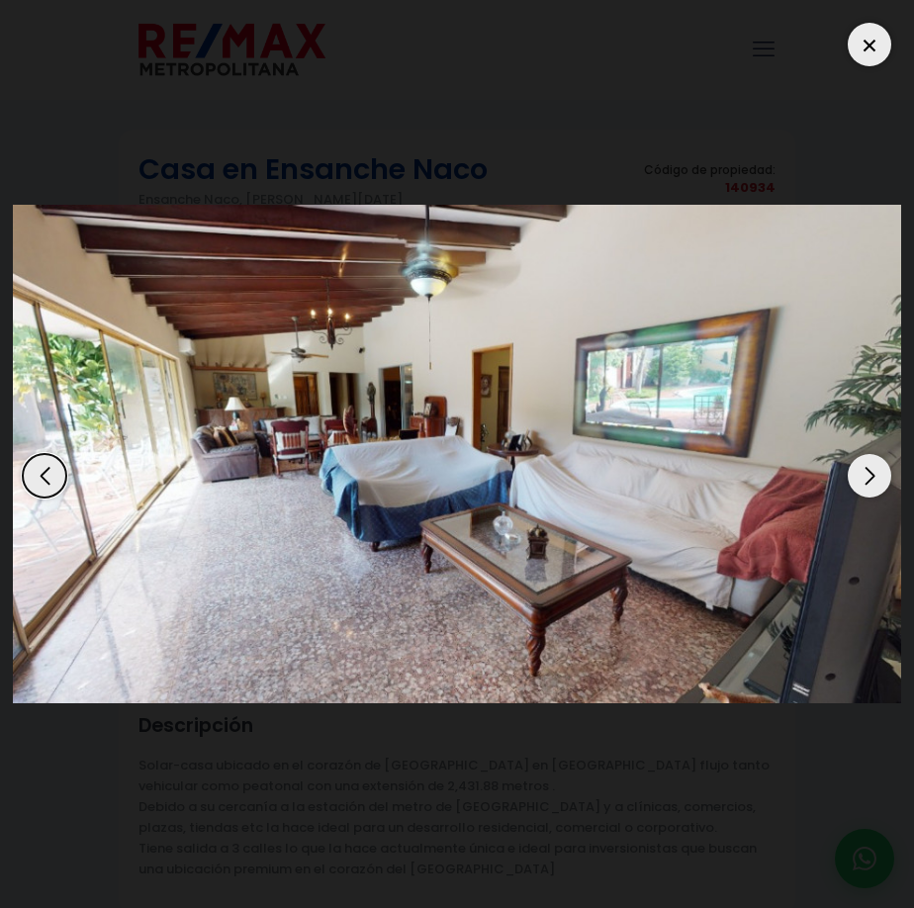
click at [862, 484] on div "Next slide" at bounding box center [870, 476] width 44 height 44
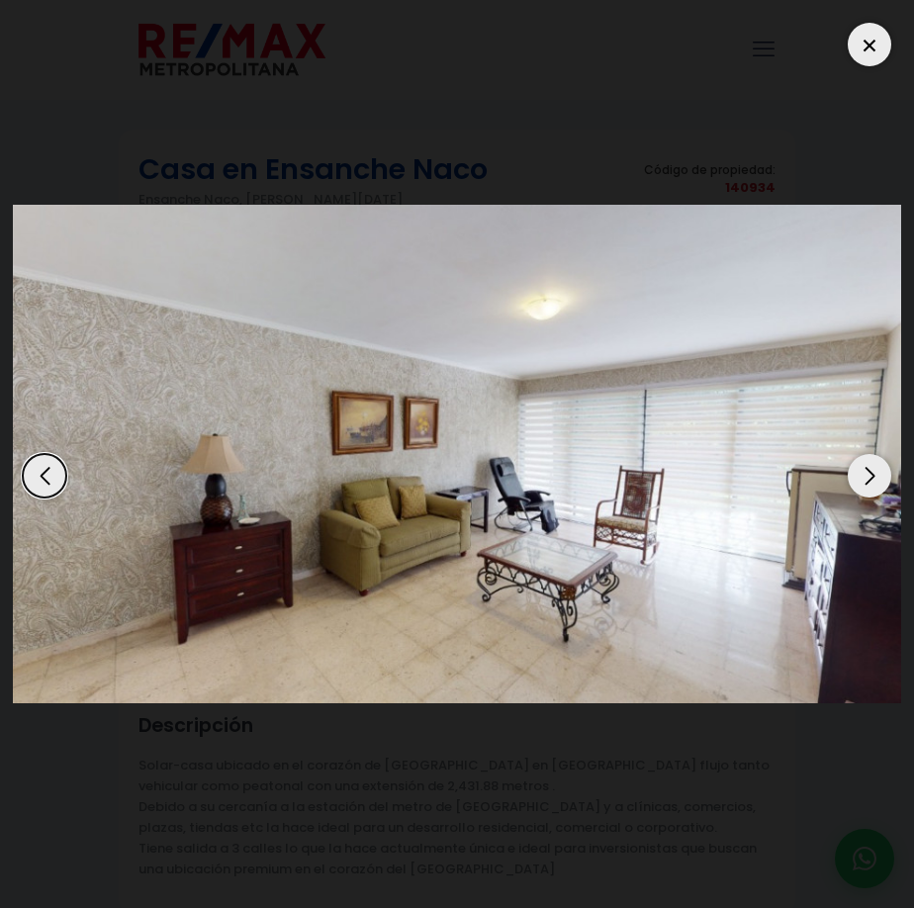
click at [862, 484] on div "Next slide" at bounding box center [870, 476] width 44 height 44
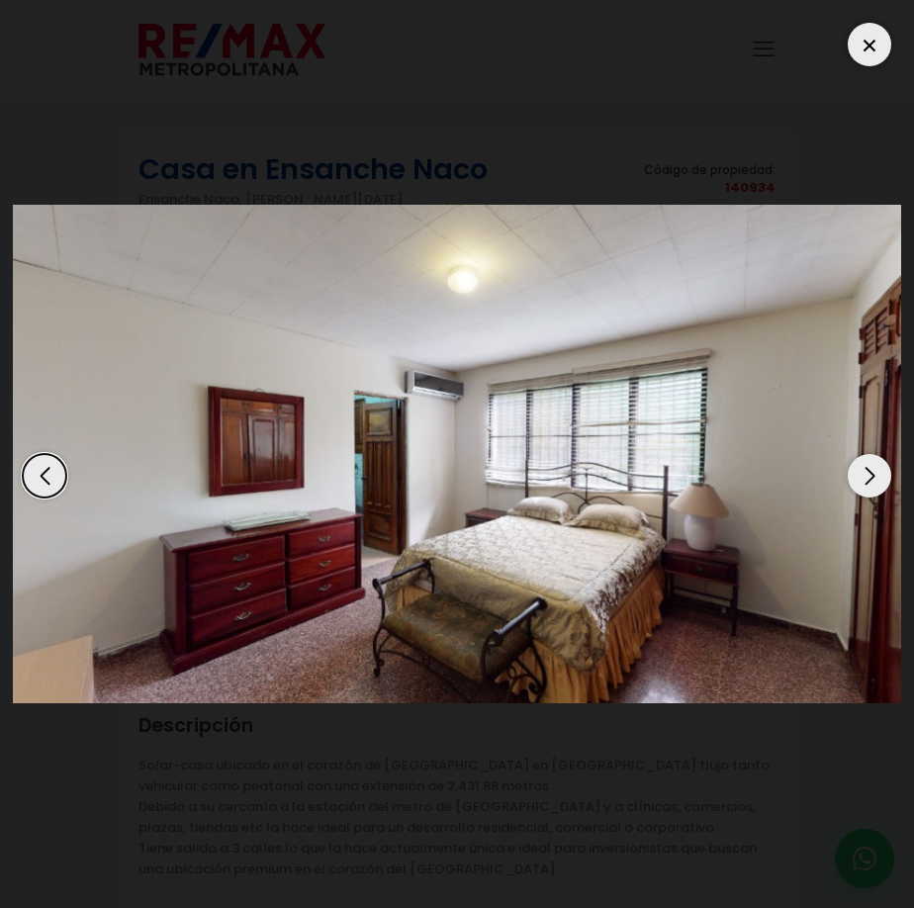
click at [862, 484] on div "Next slide" at bounding box center [870, 476] width 44 height 44
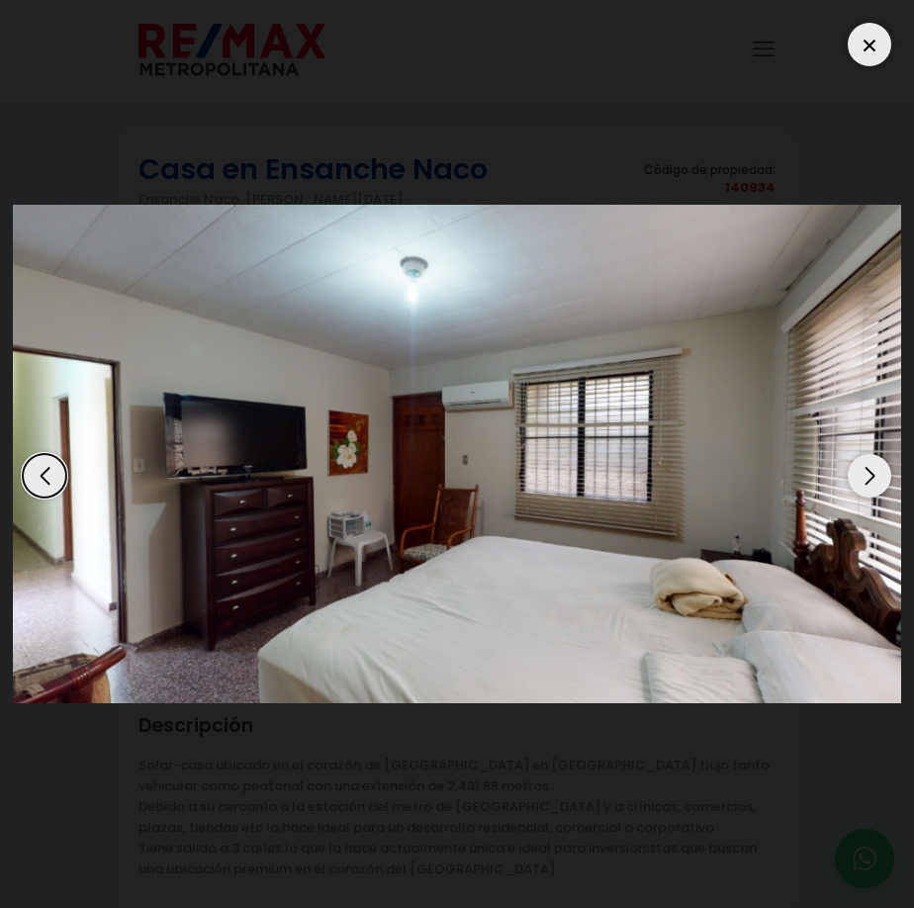
click at [862, 484] on div "Next slide" at bounding box center [870, 476] width 44 height 44
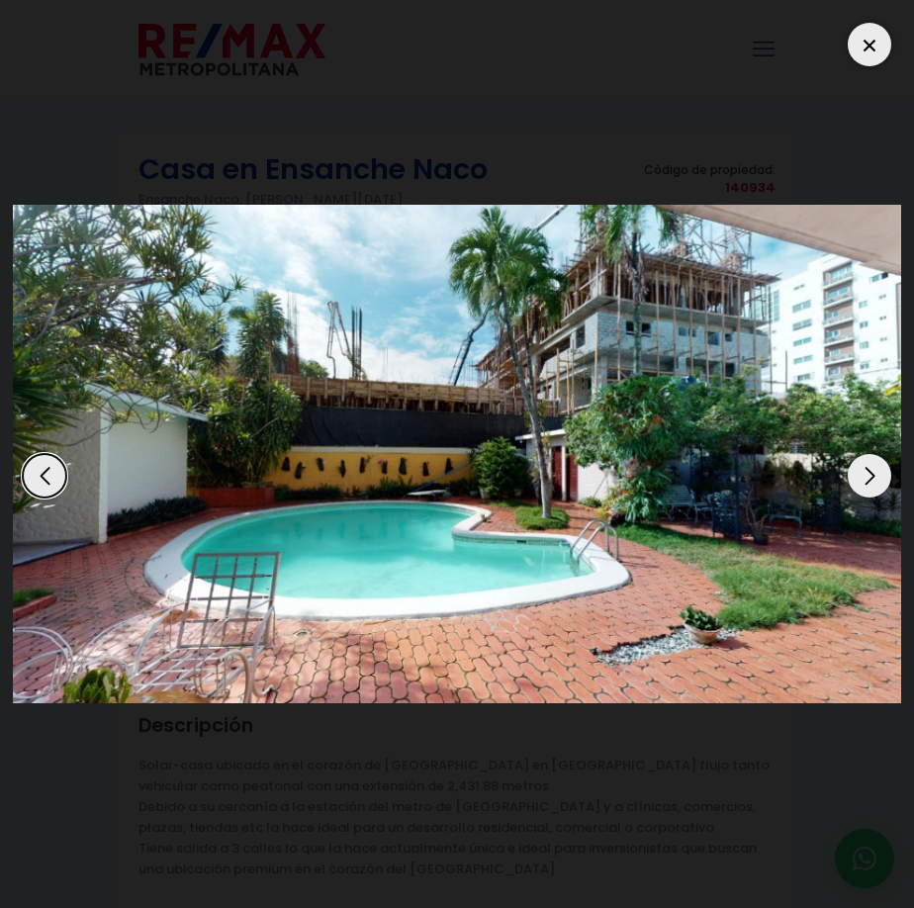
click at [871, 478] on div "Next slide" at bounding box center [870, 476] width 44 height 44
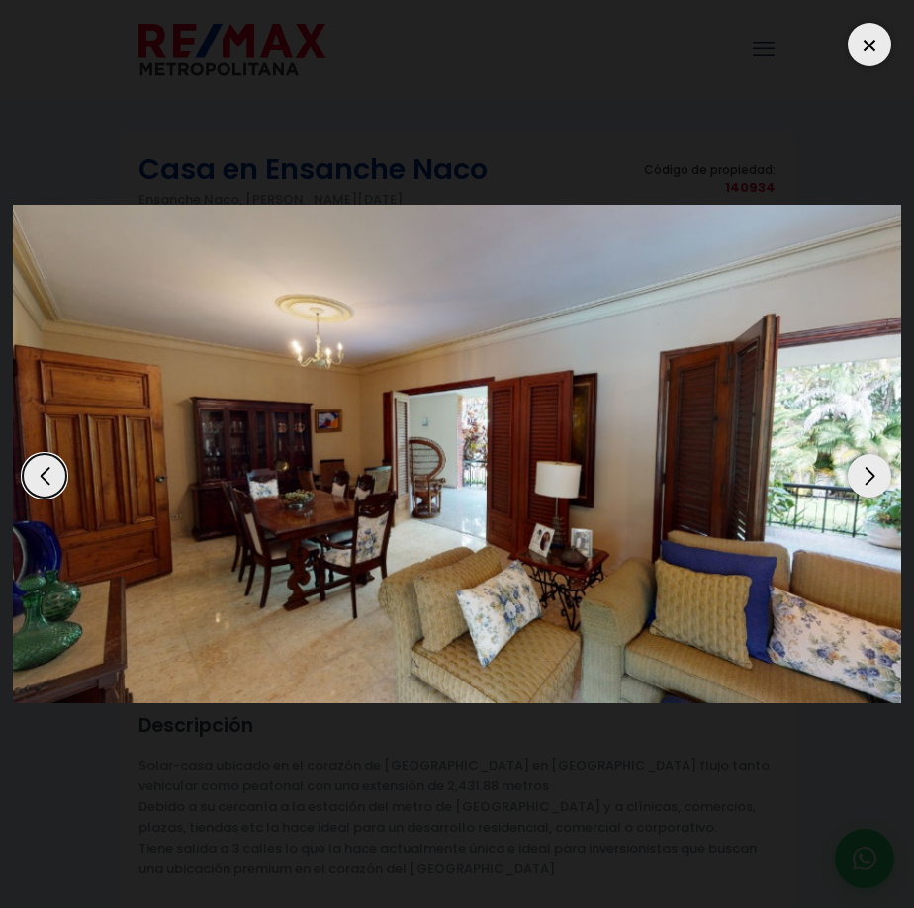
click at [870, 480] on div "Next slide" at bounding box center [870, 476] width 44 height 44
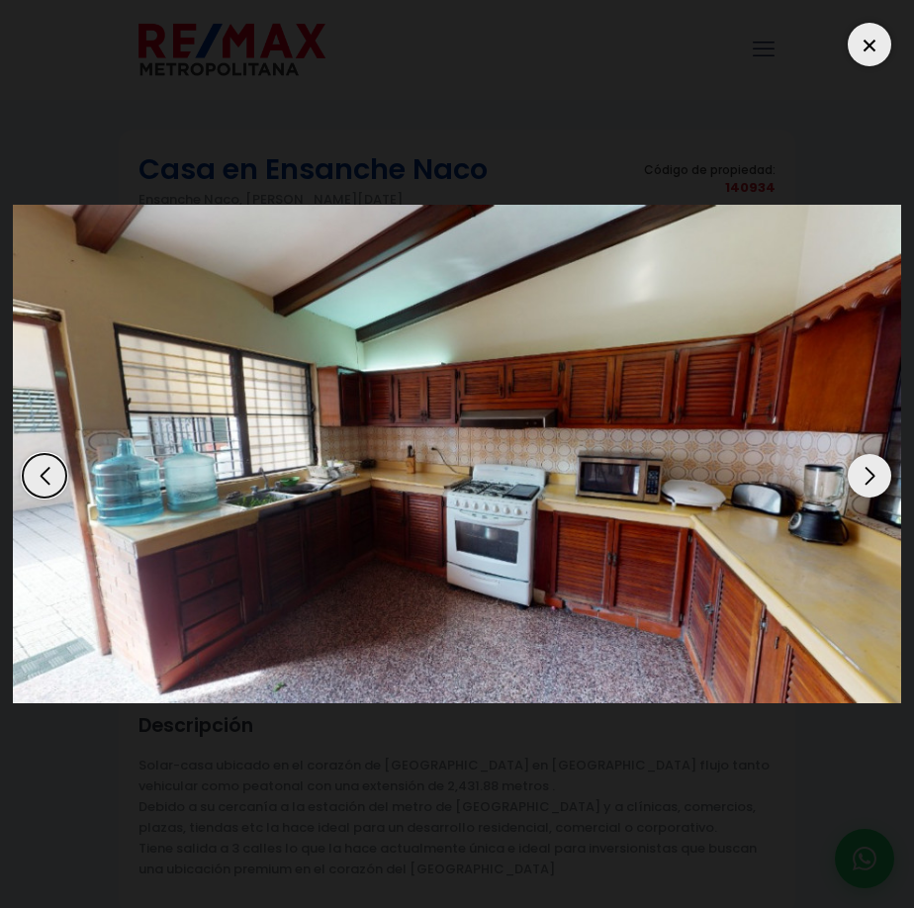
click at [870, 480] on div "Next slide" at bounding box center [870, 476] width 44 height 44
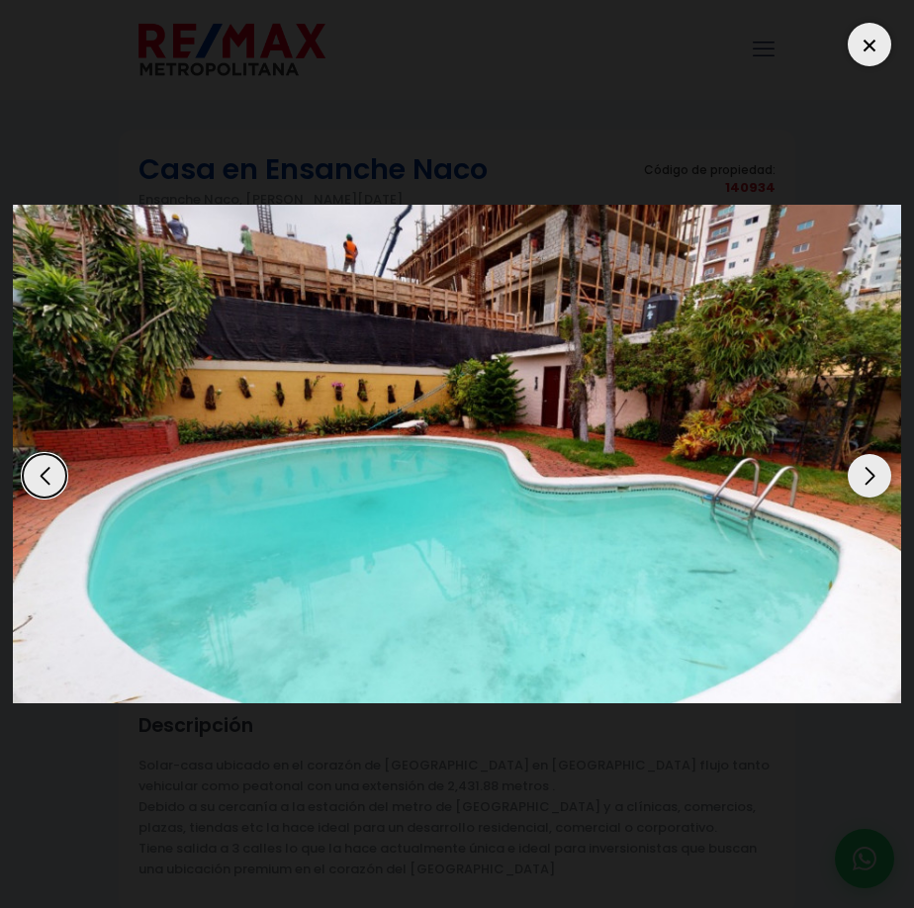
click at [870, 480] on div "Next slide" at bounding box center [870, 476] width 44 height 44
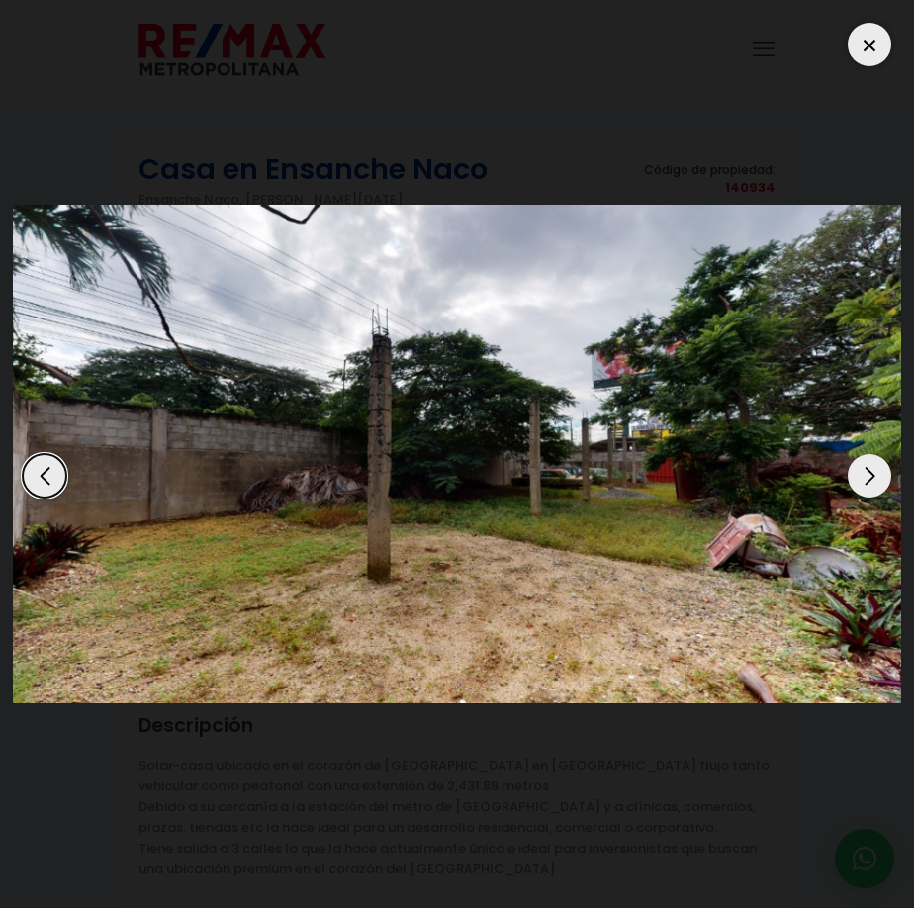
click at [870, 479] on div "Next slide" at bounding box center [870, 476] width 44 height 44
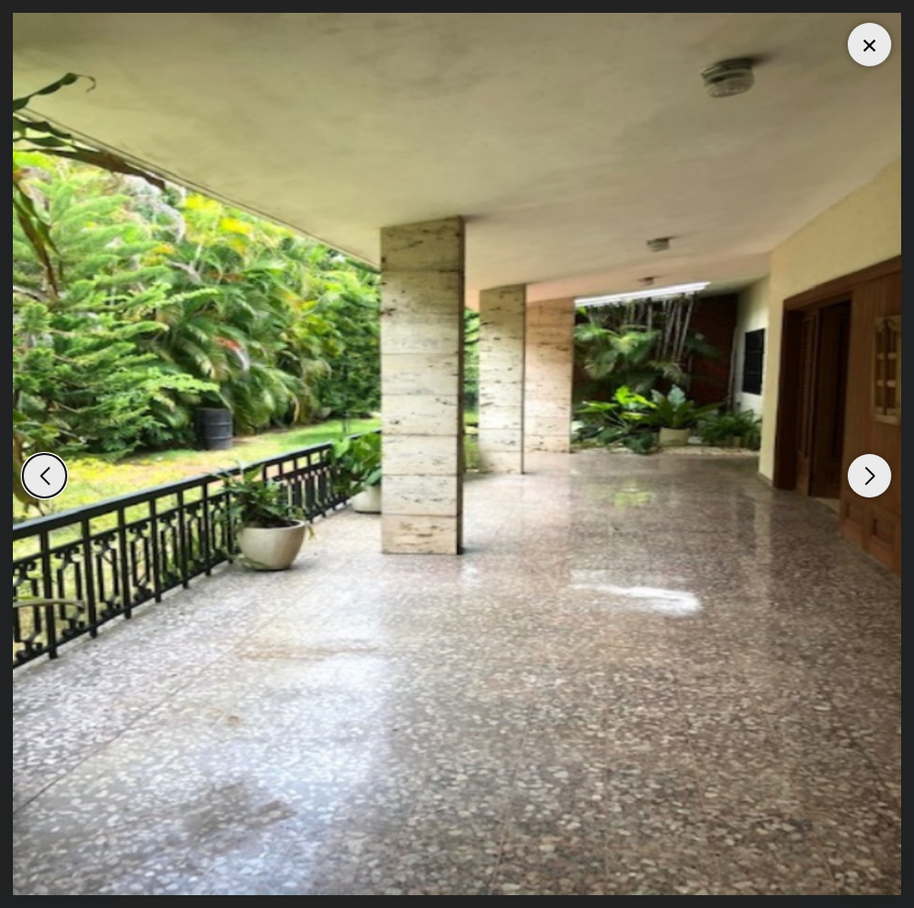
click at [870, 479] on div "Next slide" at bounding box center [870, 476] width 44 height 44
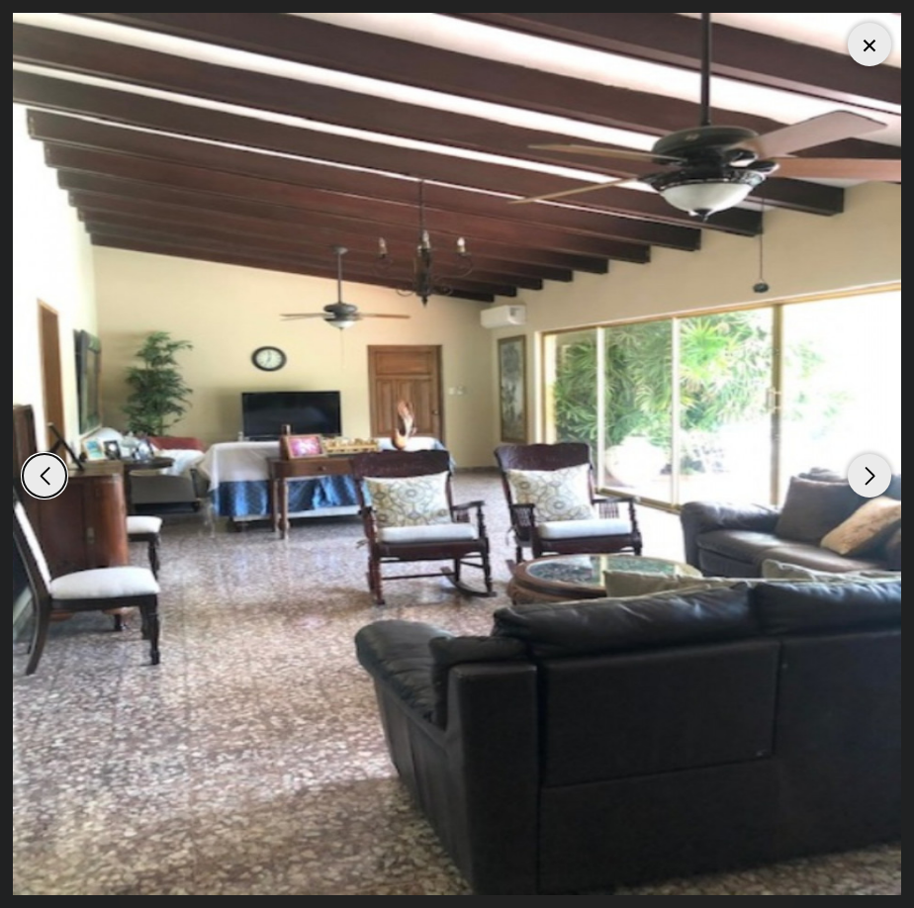
click at [870, 479] on div "Next slide" at bounding box center [870, 476] width 44 height 44
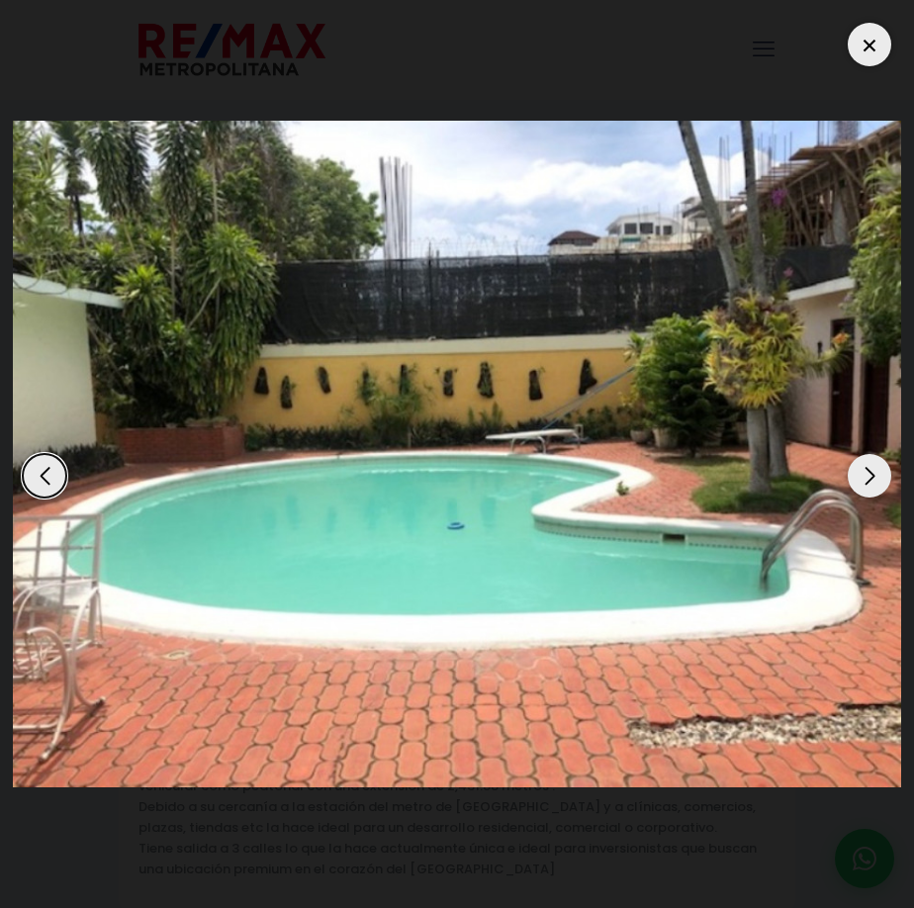
click at [870, 479] on div "Next slide" at bounding box center [870, 476] width 44 height 44
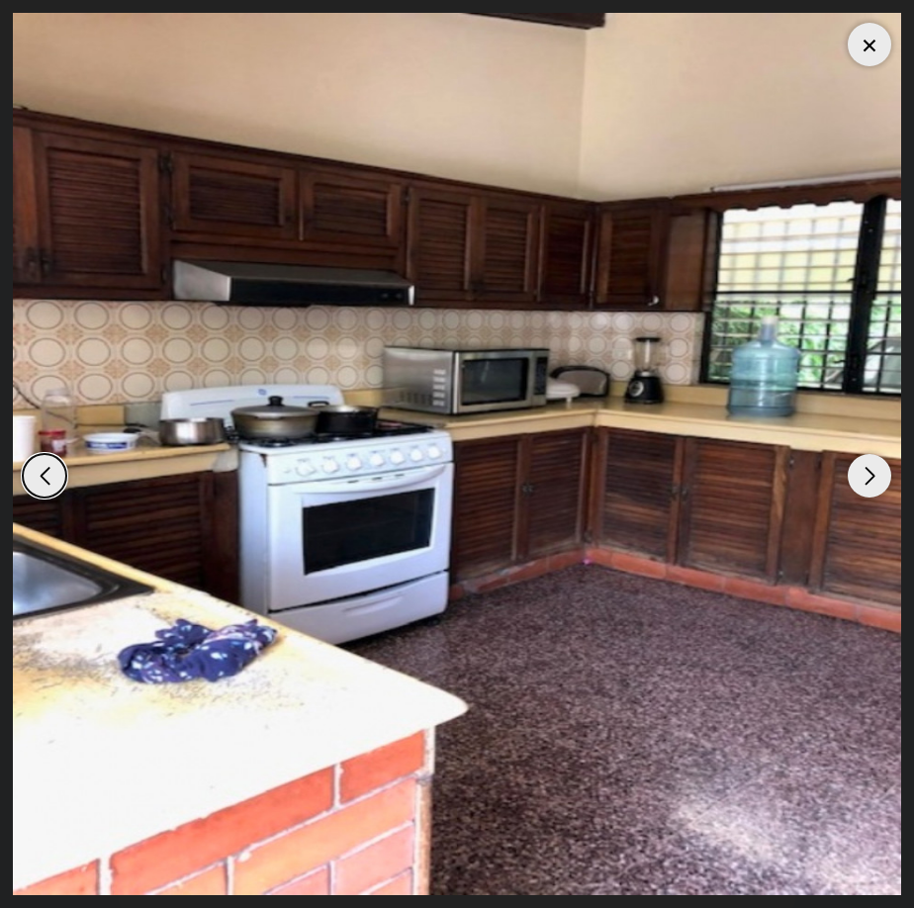
click at [870, 479] on div "Next slide" at bounding box center [870, 476] width 44 height 44
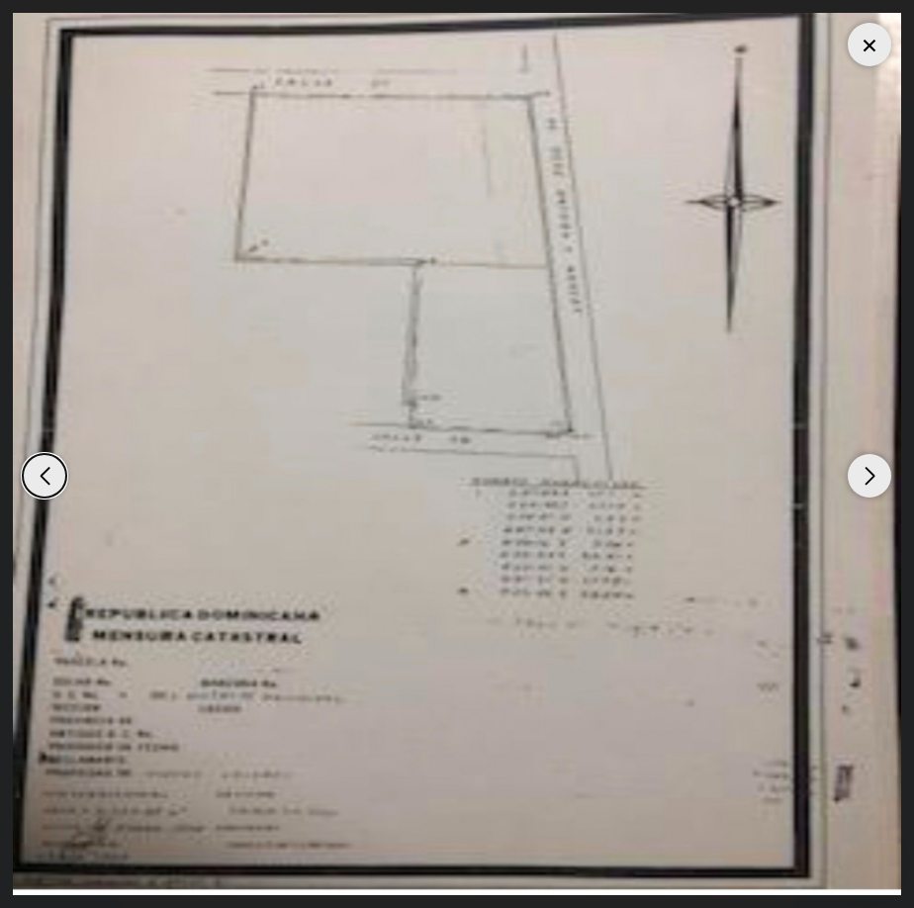
click at [870, 479] on div "Next slide" at bounding box center [870, 476] width 44 height 44
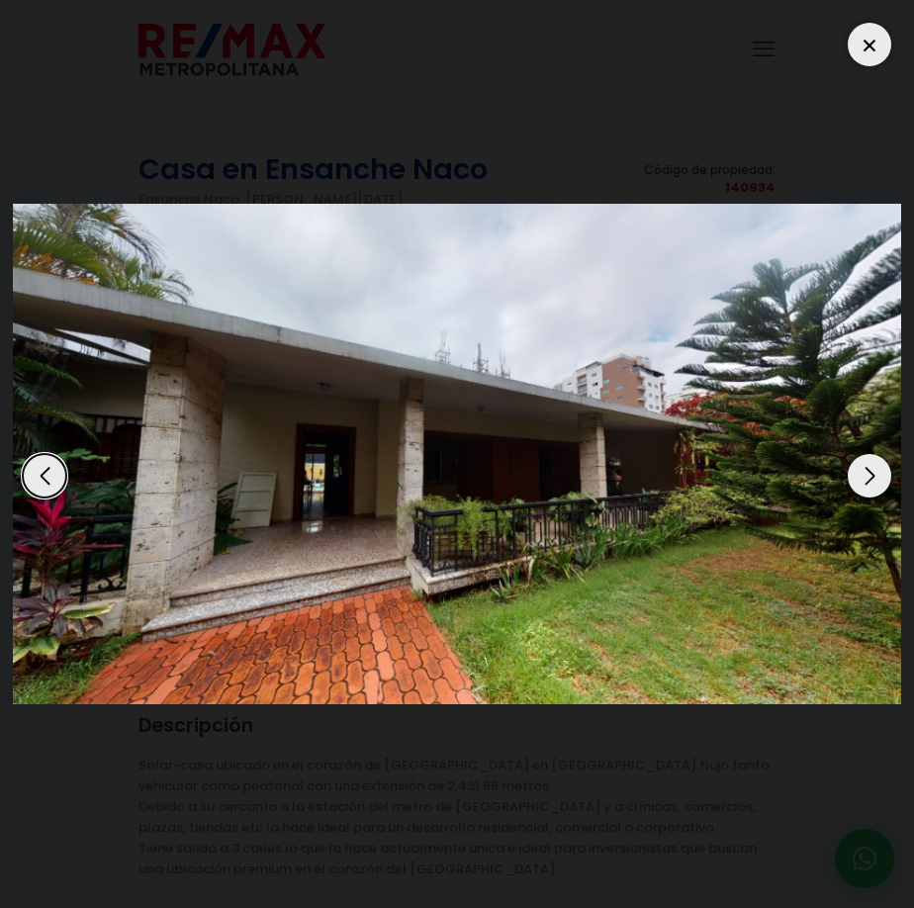
click at [870, 479] on div "Next slide" at bounding box center [870, 476] width 44 height 44
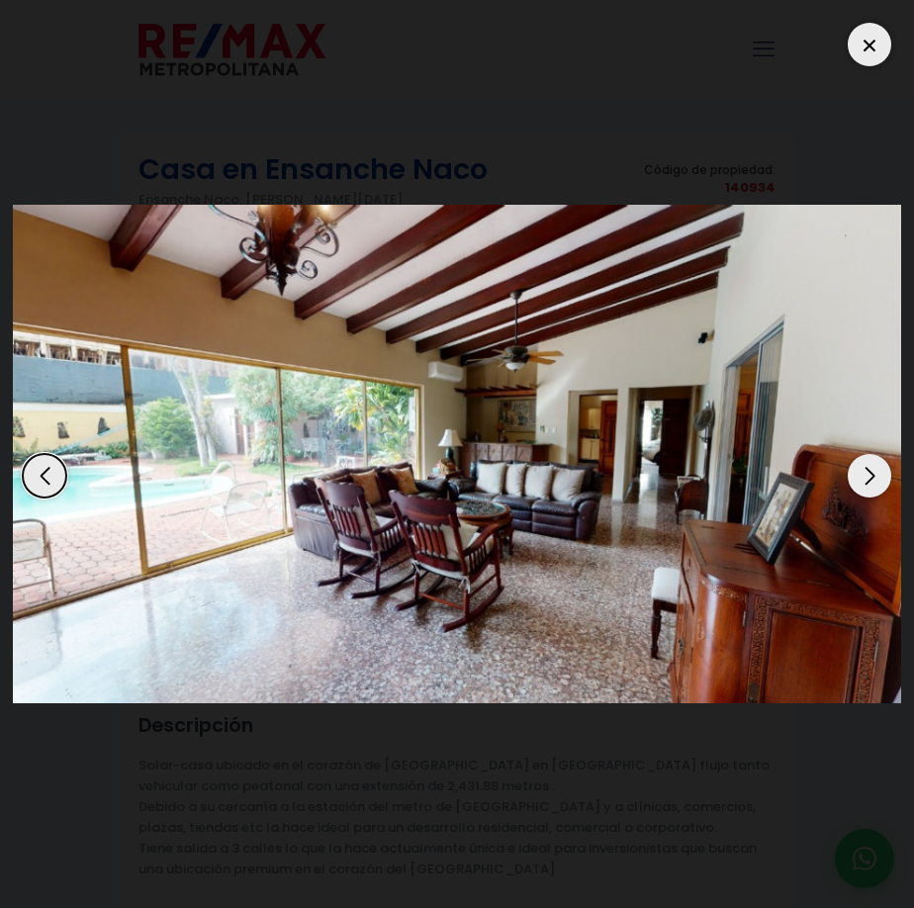
click at [870, 479] on div "Next slide" at bounding box center [870, 476] width 44 height 44
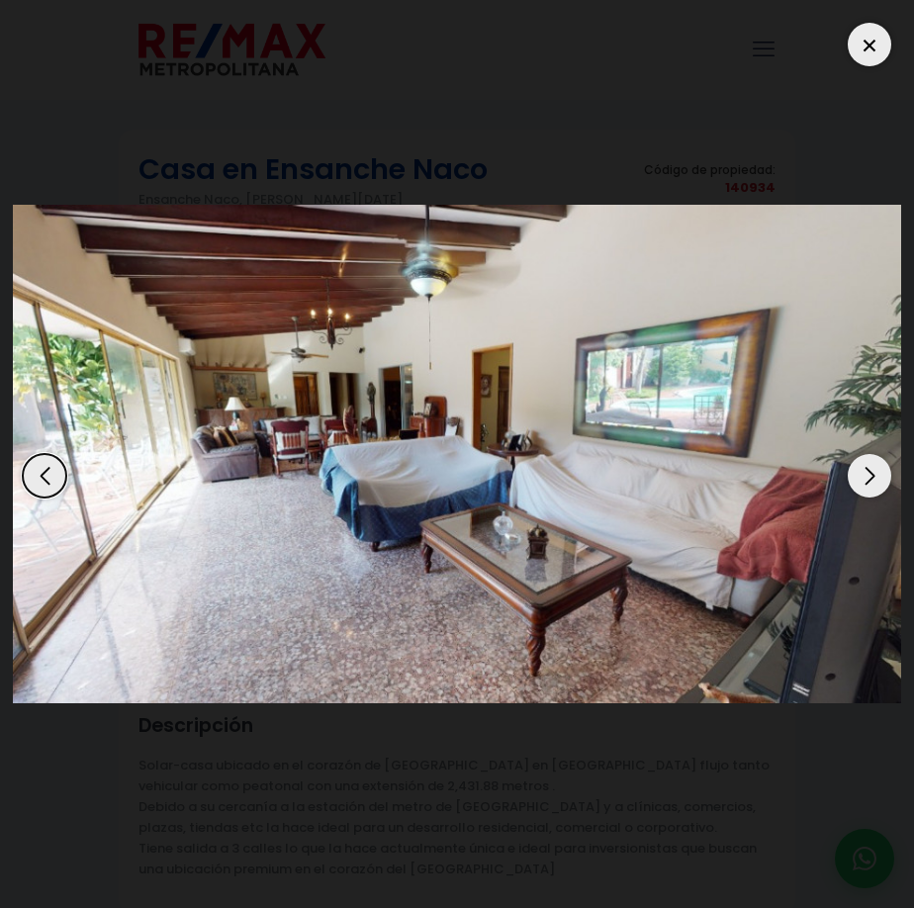
click at [872, 43] on div at bounding box center [870, 45] width 44 height 44
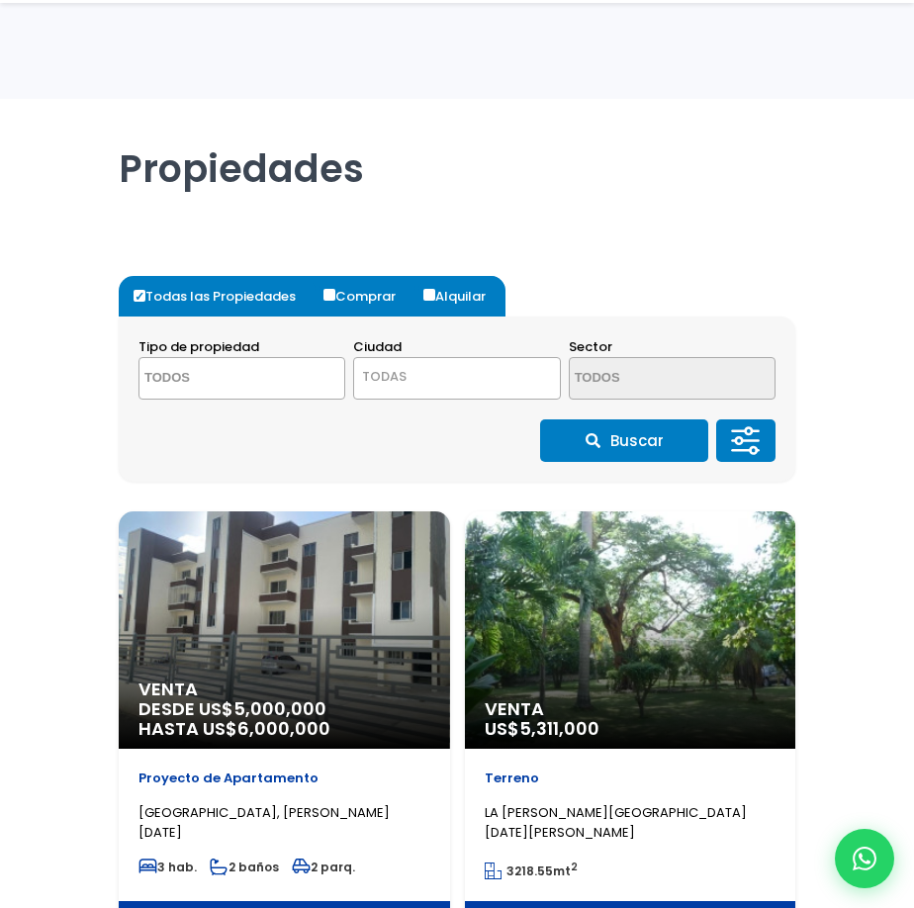
select select
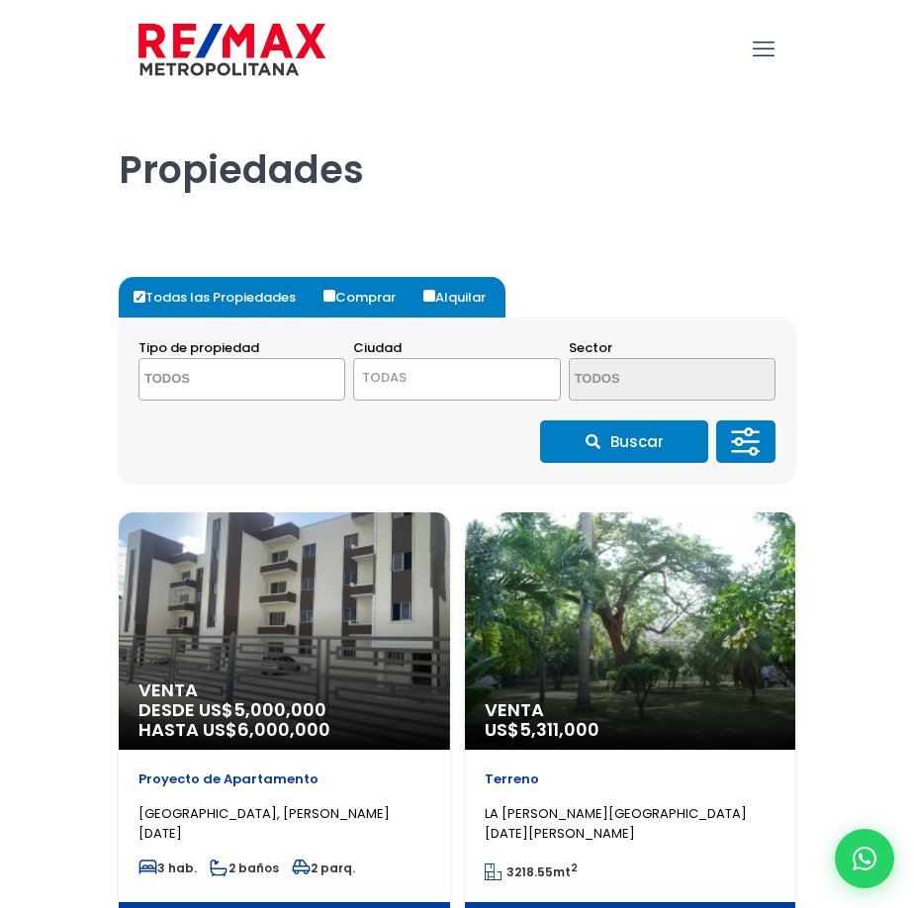
click at [742, 441] on icon at bounding box center [750, 441] width 16 height 0
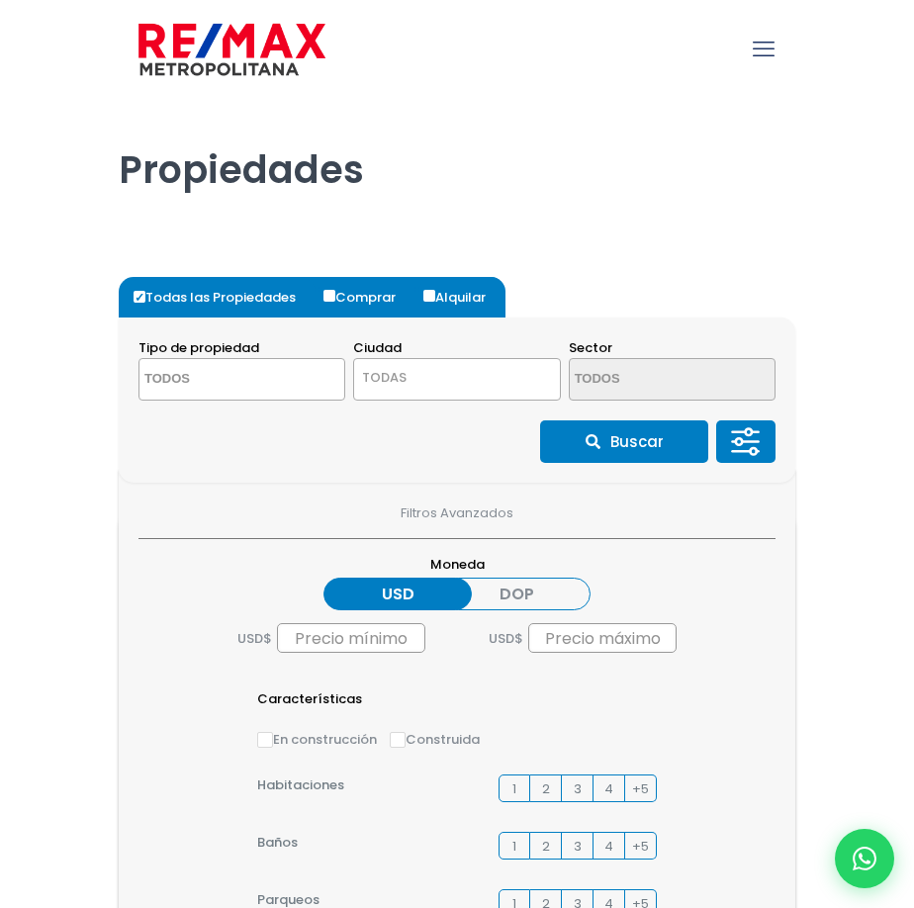
click at [489, 588] on label "DOP" at bounding box center [516, 594] width 148 height 33
click at [0, 0] on input "DOP" at bounding box center [0, 0] width 0 height 0
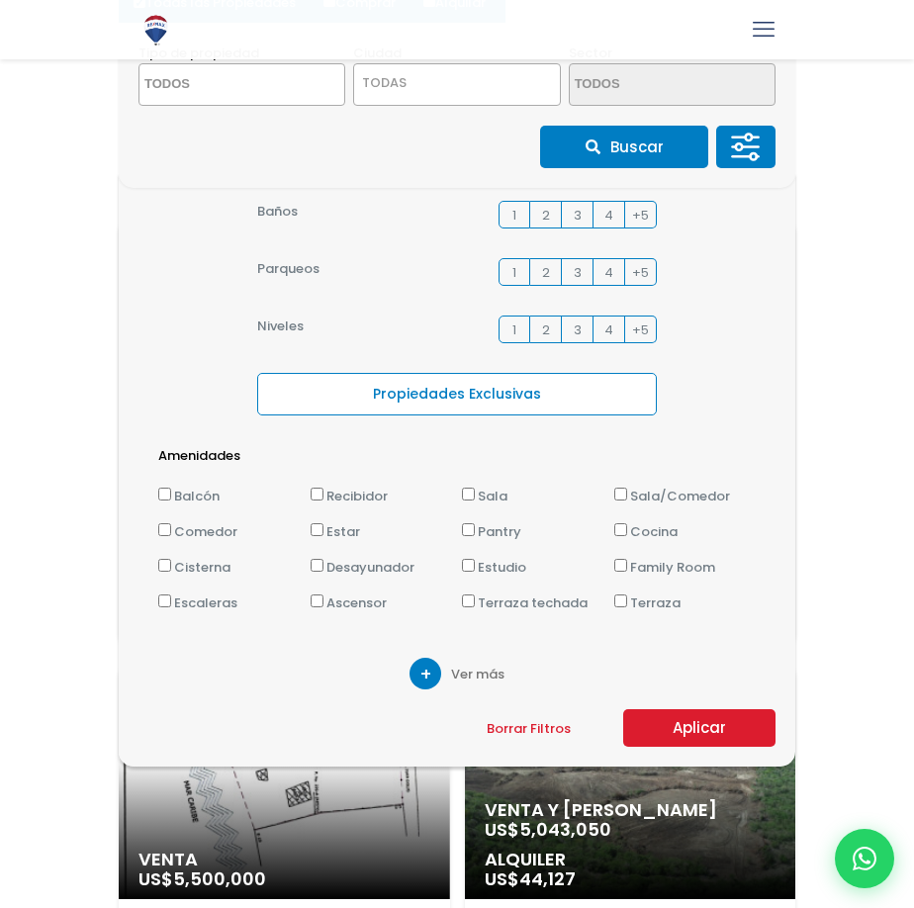
scroll to position [198, 0]
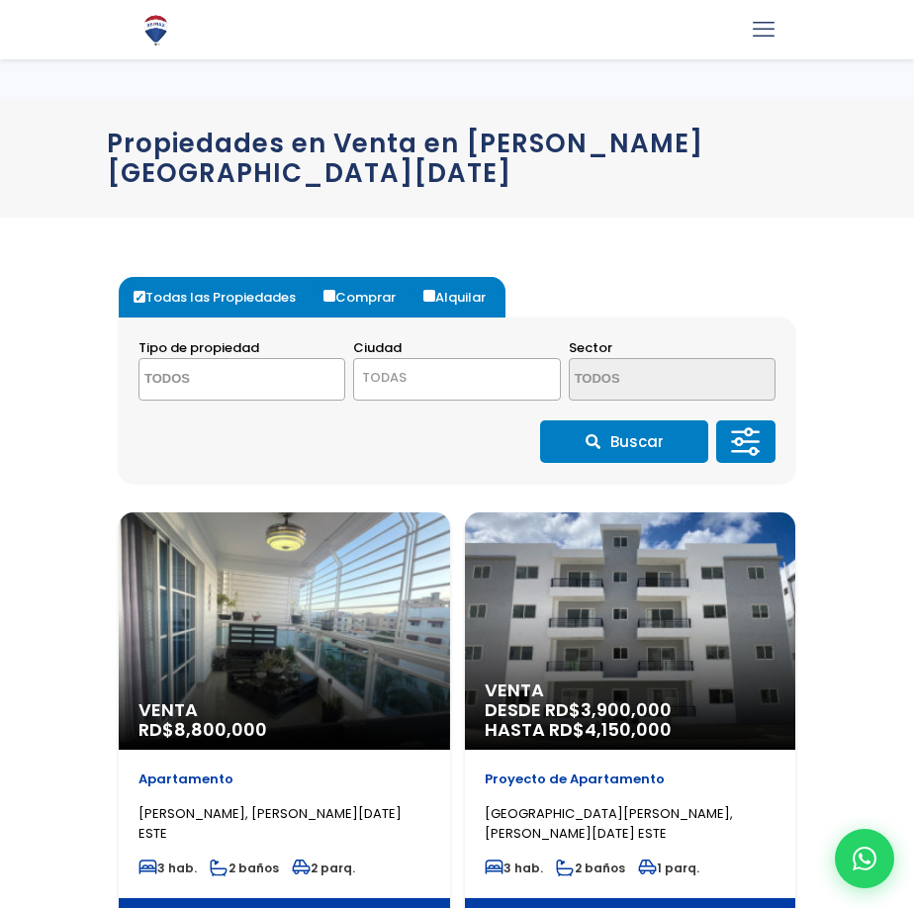
select select
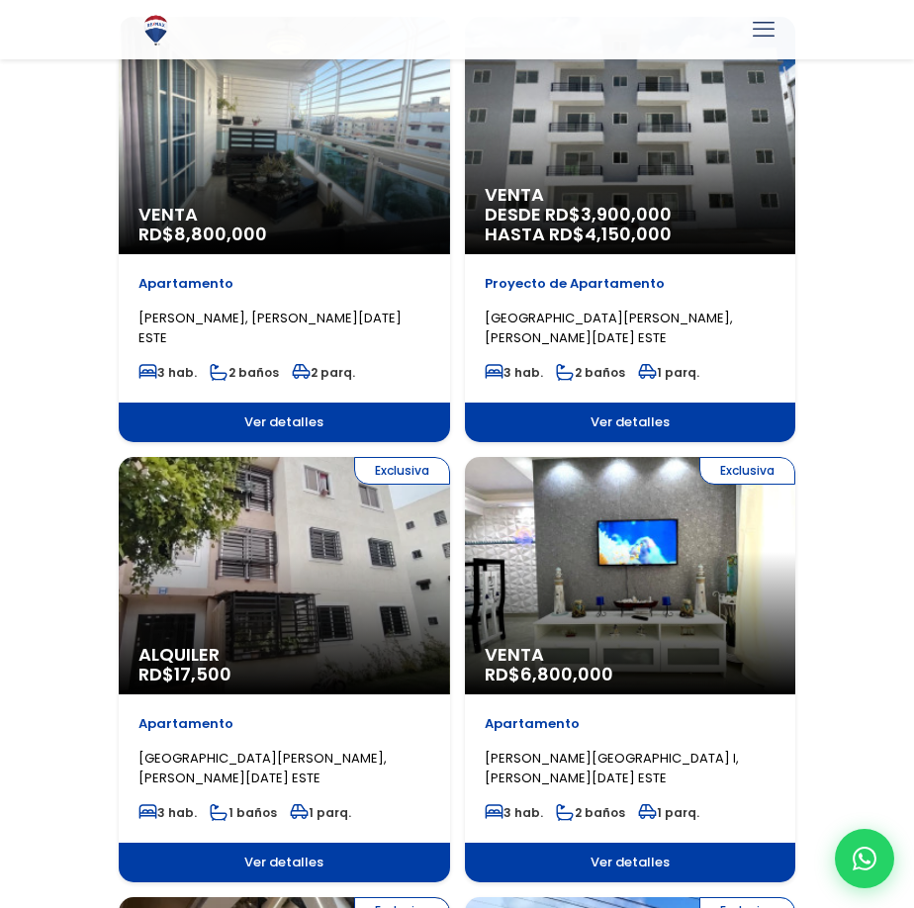
scroll to position [495, 0]
